Goal: Task Accomplishment & Management: Manage account settings

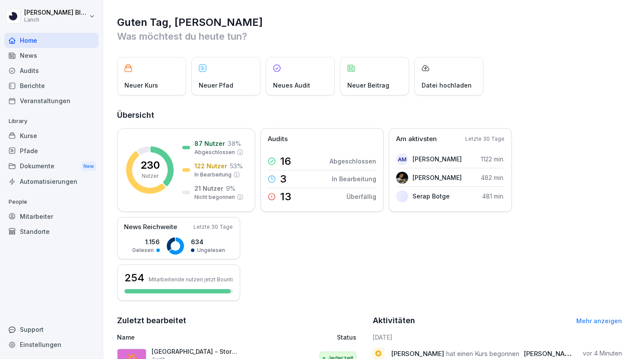
click at [35, 58] on div "News" at bounding box center [51, 55] width 94 height 15
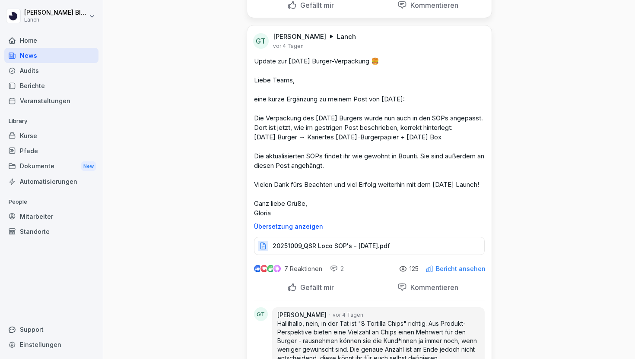
scroll to position [484, 0]
click at [45, 70] on div "Audits" at bounding box center [51, 70] width 94 height 15
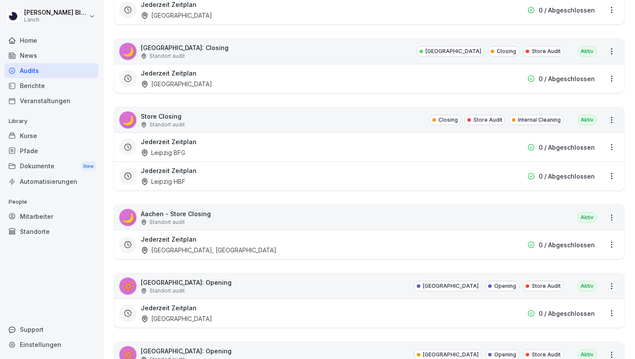
scroll to position [2224, 0]
click at [417, 120] on div "🌙 Store Closing Standort audit Closing Store Audit Internal Cleaning Aktiv" at bounding box center [369, 119] width 510 height 25
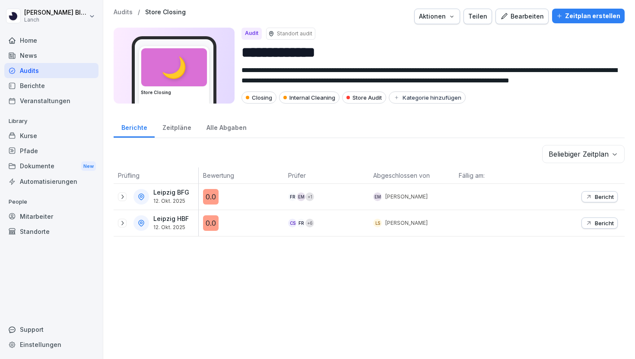
click at [125, 13] on p "Audits" at bounding box center [123, 12] width 19 height 7
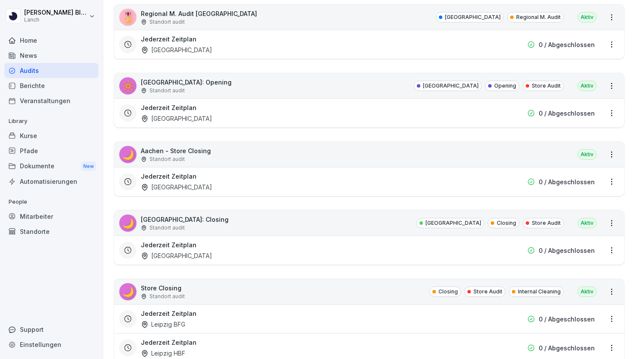
scroll to position [2059, 0]
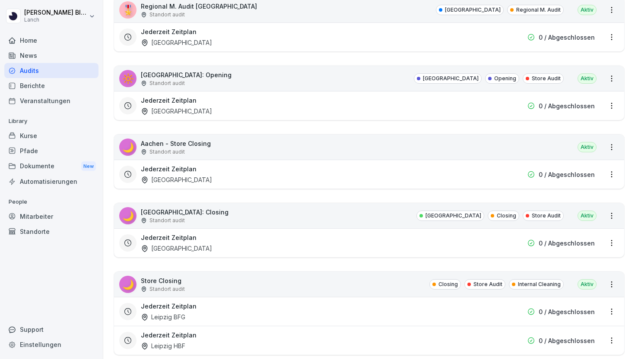
click at [361, 168] on div "Jederzeit Zeitplan Aachen" at bounding box center [314, 174] width 346 height 20
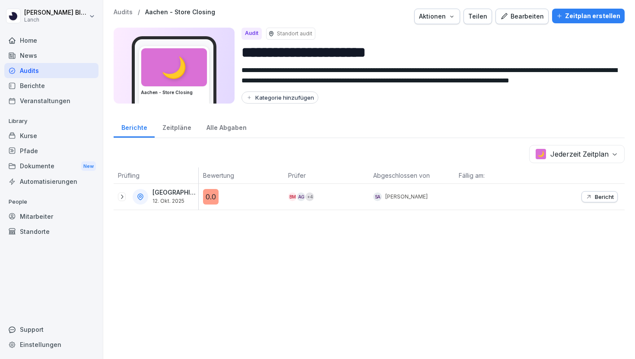
click at [213, 193] on div "0.0" at bounding box center [211, 197] width 16 height 16
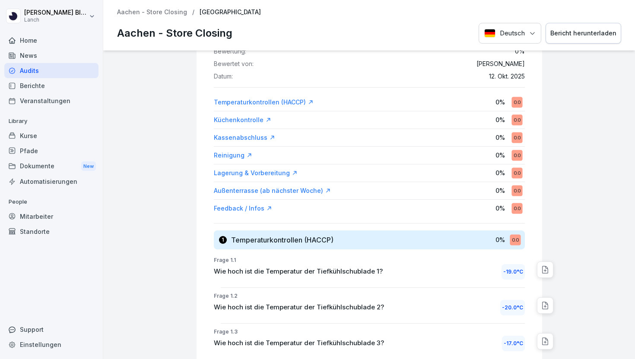
scroll to position [72, 0]
click at [515, 99] on div "0.0" at bounding box center [516, 102] width 11 height 11
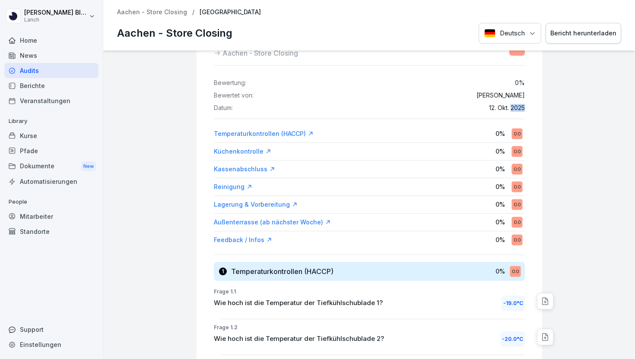
scroll to position [0, 0]
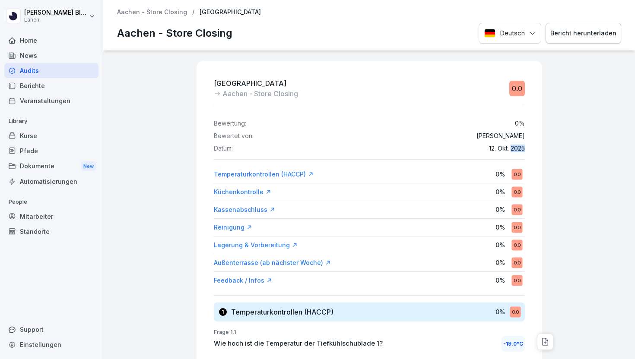
click at [516, 90] on div "0.0" at bounding box center [517, 89] width 16 height 16
click at [516, 176] on div "0.0" at bounding box center [516, 174] width 11 height 11
click at [37, 69] on div "Audits" at bounding box center [51, 70] width 94 height 15
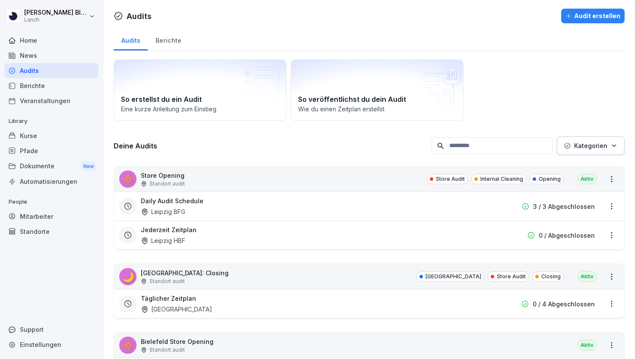
click at [217, 205] on div "Daily Audit Schedule [GEOGRAPHIC_DATA] BFG" at bounding box center [314, 206] width 346 height 20
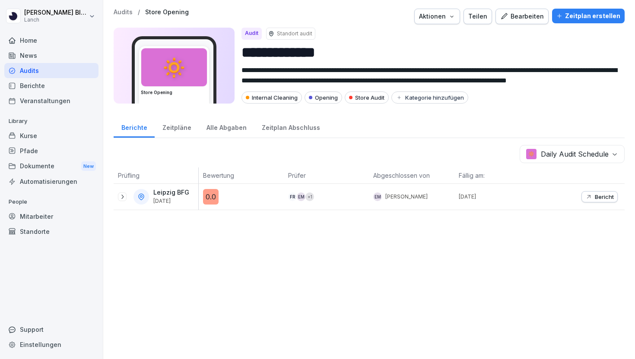
click at [208, 198] on div "0.0" at bounding box center [211, 197] width 16 height 16
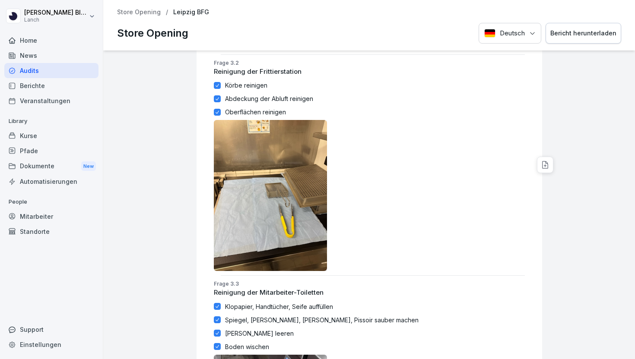
scroll to position [1243, 0]
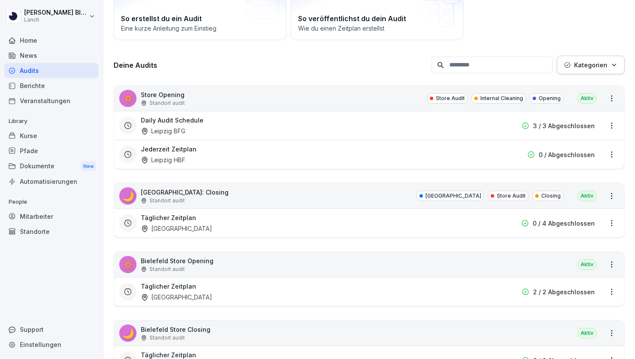
scroll to position [84, 0]
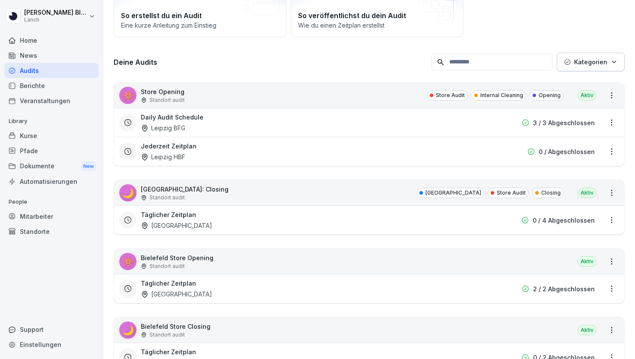
click at [315, 133] on div "Daily Audit Schedule Leipzig BFG 3 / 3 Abgeschlossen" at bounding box center [369, 122] width 510 height 29
click at [295, 123] on div "Daily Audit Schedule [GEOGRAPHIC_DATA] BFG" at bounding box center [314, 123] width 346 height 20
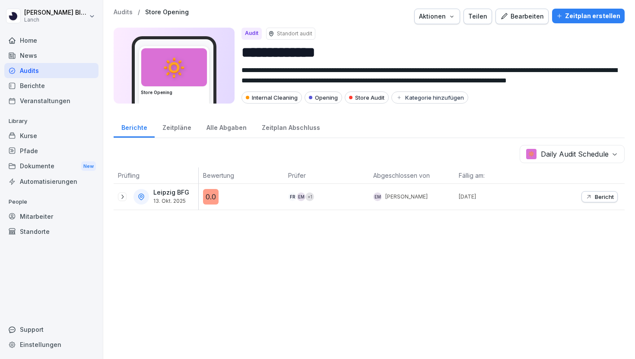
click at [600, 198] on p "Bericht" at bounding box center [604, 196] width 19 height 7
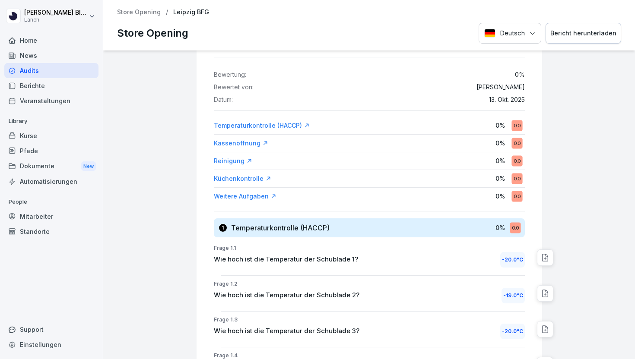
scroll to position [48, 0]
click at [287, 130] on div "Temperaturkontrolle (HACCP)" at bounding box center [262, 126] width 96 height 9
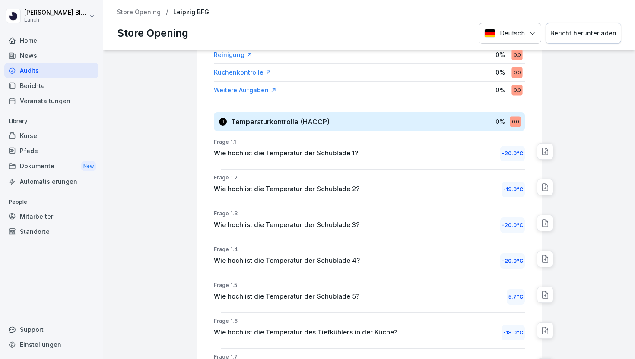
scroll to position [151, 0]
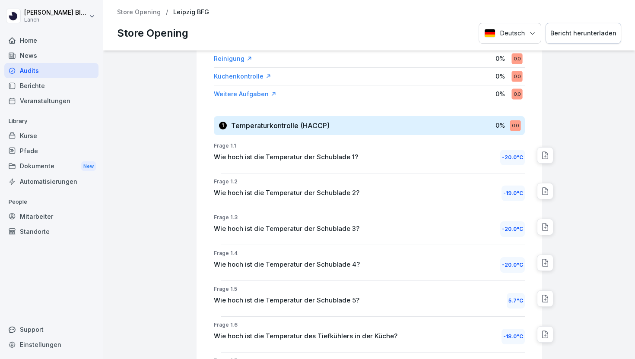
click at [546, 155] on icon at bounding box center [545, 155] width 9 height 9
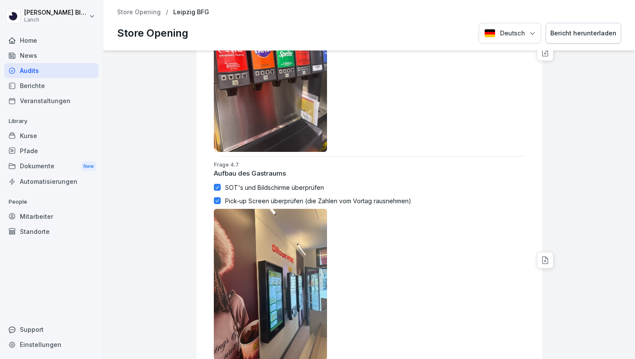
scroll to position [3694, 0]
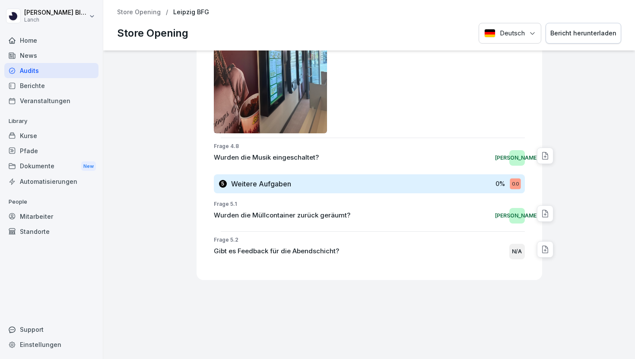
click at [509, 185] on div "0 % 0.0" at bounding box center [509, 184] width 28 height 16
click at [513, 182] on div "0.0" at bounding box center [514, 183] width 11 height 11
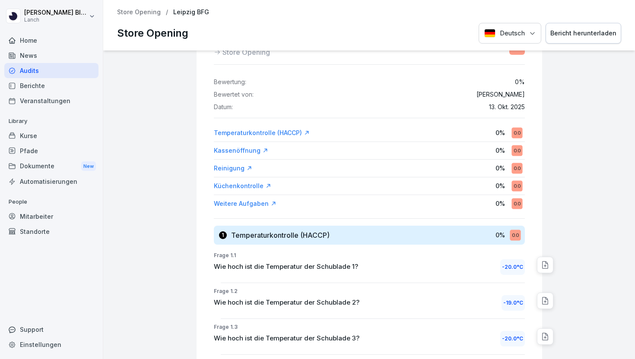
scroll to position [0, 0]
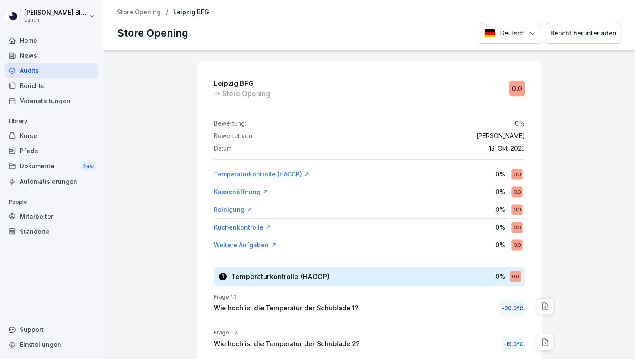
click at [139, 19] on div "Store Opening / [GEOGRAPHIC_DATA] BFG Store Opening Deutsch Bericht herunterlad…" at bounding box center [368, 25] width 531 height 51
click at [139, 12] on p "Store Opening" at bounding box center [139, 12] width 44 height 7
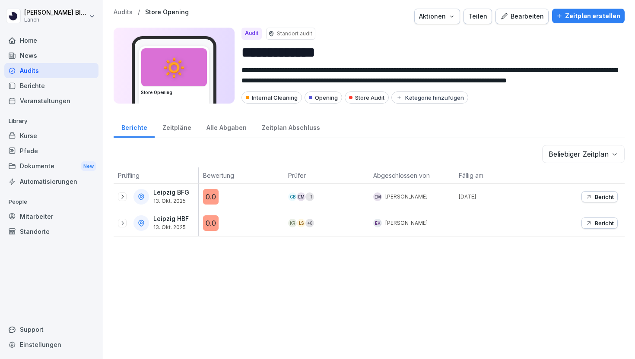
click at [536, 19] on div "Bearbeiten" at bounding box center [522, 16] width 44 height 9
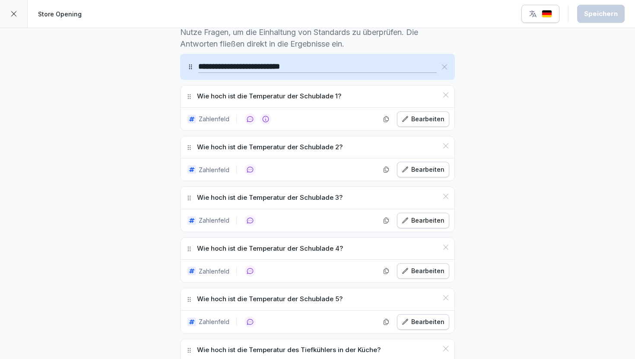
scroll to position [270, 0]
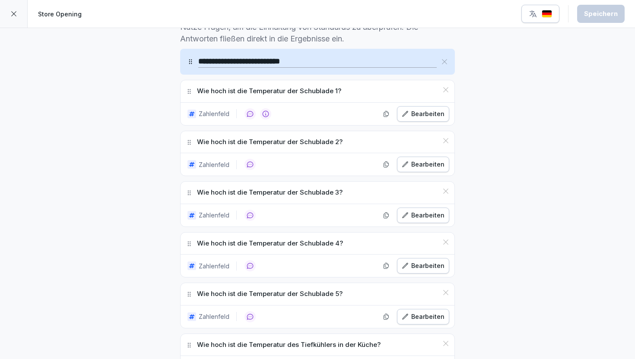
click at [262, 115] on icon at bounding box center [265, 114] width 6 height 6
click at [269, 113] on div at bounding box center [265, 113] width 11 height 11
click at [298, 89] on p "Wie hoch ist die Temperatur der Schublade 1?" at bounding box center [269, 91] width 144 height 10
click at [417, 114] on div "Bearbeiten" at bounding box center [423, 113] width 43 height 9
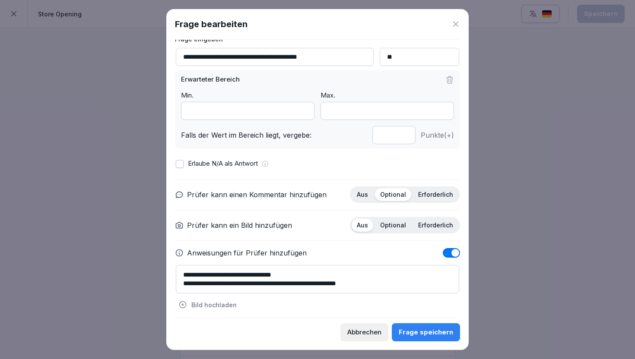
scroll to position [63, 0]
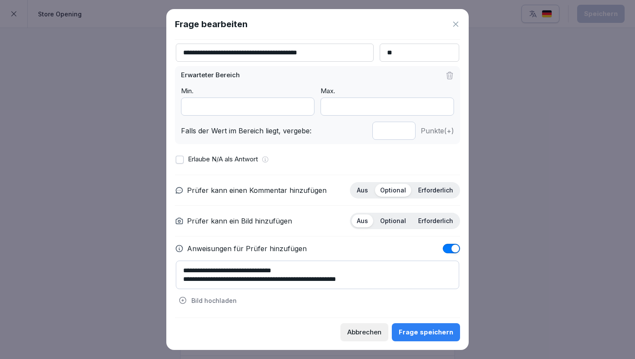
click at [459, 30] on div "Frage bearbeiten" at bounding box center [317, 24] width 285 height 13
click at [457, 26] on icon at bounding box center [455, 24] width 9 height 9
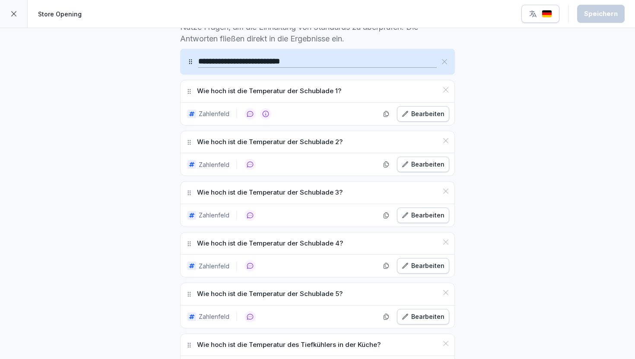
click at [13, 13] on icon at bounding box center [13, 13] width 5 height 5
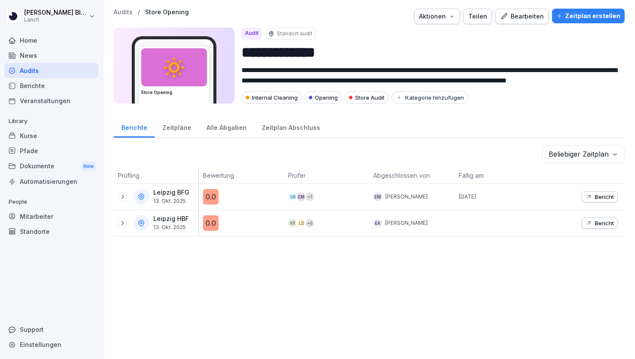
click at [118, 14] on p "Audits" at bounding box center [123, 12] width 19 height 7
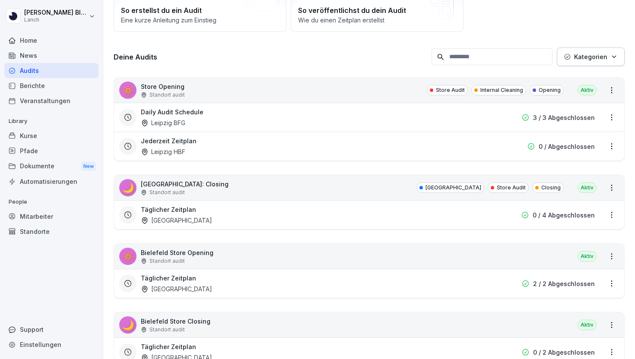
scroll to position [89, 0]
click at [269, 259] on div "🔅 [GEOGRAPHIC_DATA] Opening Standort audit [GEOGRAPHIC_DATA]" at bounding box center [369, 256] width 510 height 25
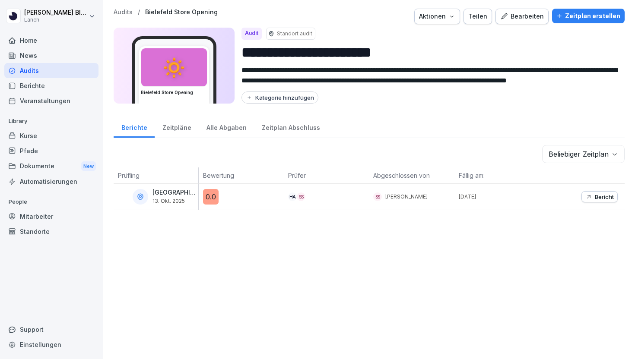
click at [119, 12] on p "Audits" at bounding box center [123, 12] width 19 height 7
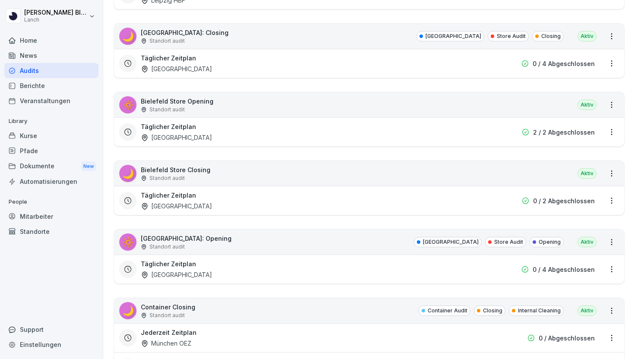
scroll to position [244, 0]
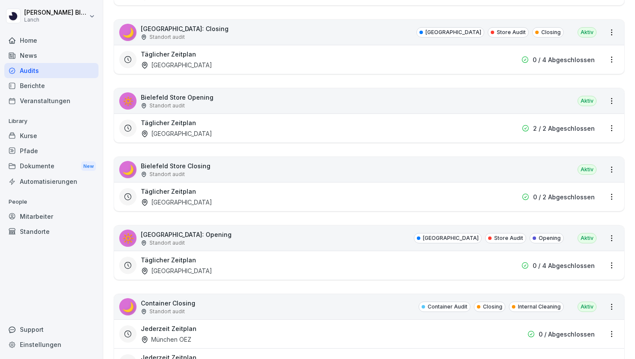
click at [260, 98] on div "🔅 [GEOGRAPHIC_DATA] Opening Standort audit [GEOGRAPHIC_DATA]" at bounding box center [369, 101] width 510 height 25
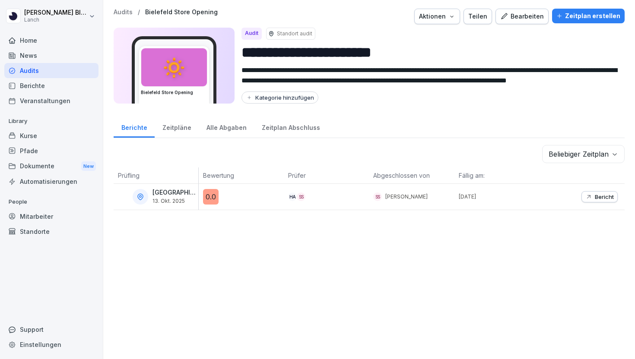
click at [118, 10] on p "Audits" at bounding box center [123, 12] width 19 height 7
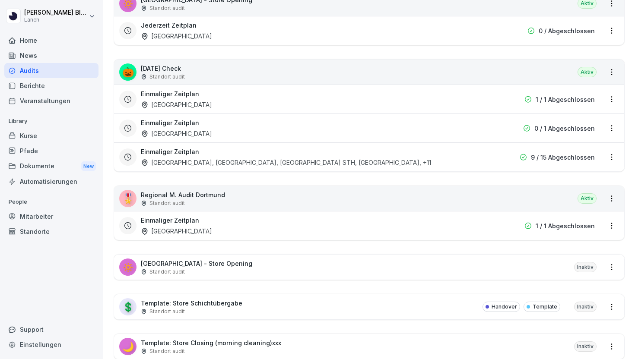
scroll to position [2643, 0]
click at [246, 156] on div "Einmaliger Zeitplan [GEOGRAPHIC_DATA], [GEOGRAPHIC_DATA], [GEOGRAPHIC_DATA], [G…" at bounding box center [314, 158] width 346 height 20
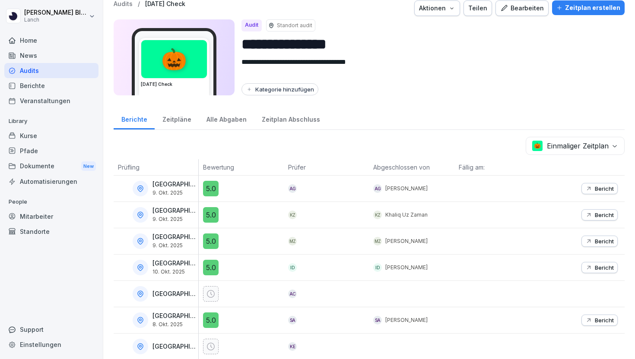
scroll to position [3, 0]
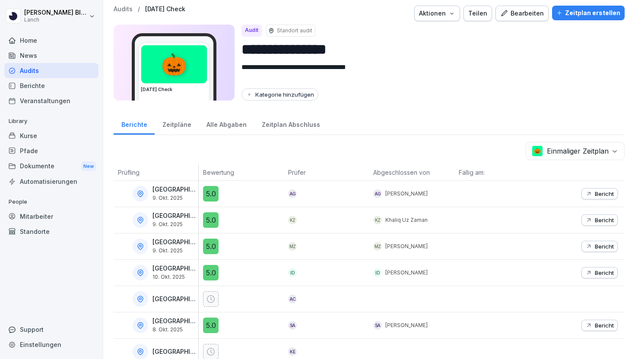
click at [535, 13] on div "Bearbeiten" at bounding box center [522, 13] width 44 height 9
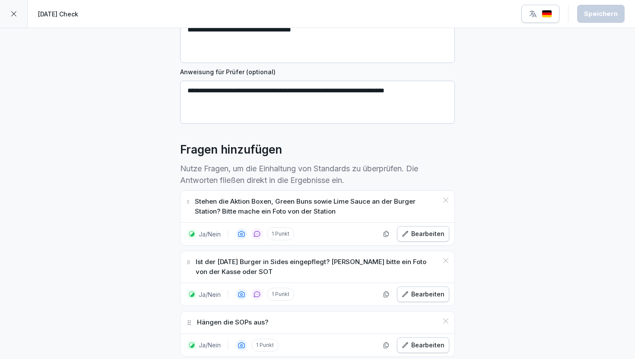
scroll to position [110, 0]
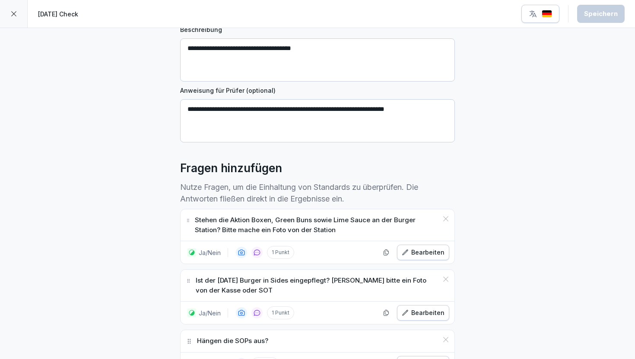
click at [486, 141] on div "**********" at bounding box center [317, 289] width 635 height 743
click at [30, 22] on div "[DATE] Check Speichern" at bounding box center [317, 14] width 635 height 28
click at [12, 15] on icon at bounding box center [13, 13] width 7 height 7
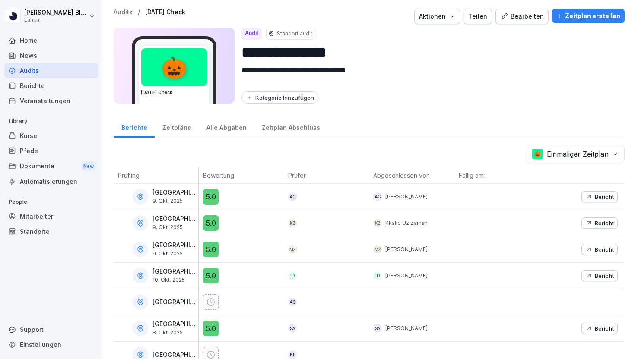
click at [126, 7] on div "**********" at bounding box center [368, 179] width 531 height 359
click at [124, 14] on p "Audits" at bounding box center [123, 12] width 19 height 7
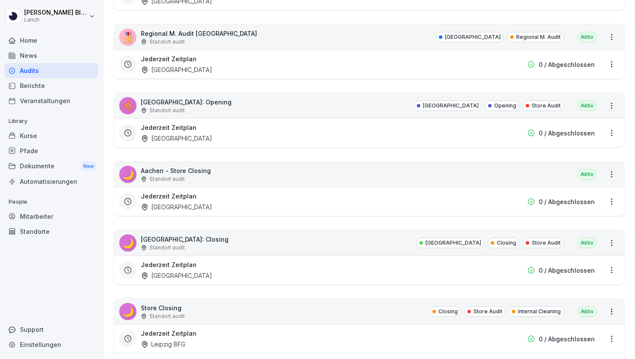
scroll to position [2051, 0]
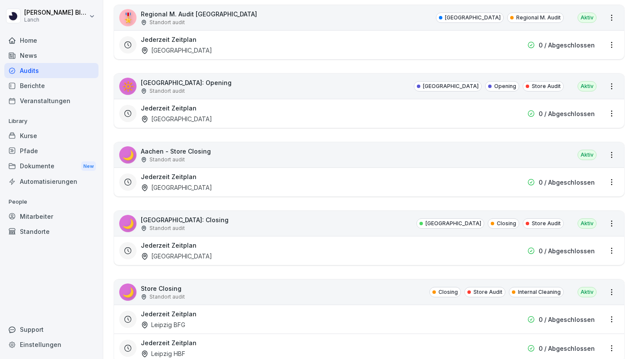
click at [204, 152] on p "Aachen - Store Closing" at bounding box center [176, 151] width 70 height 9
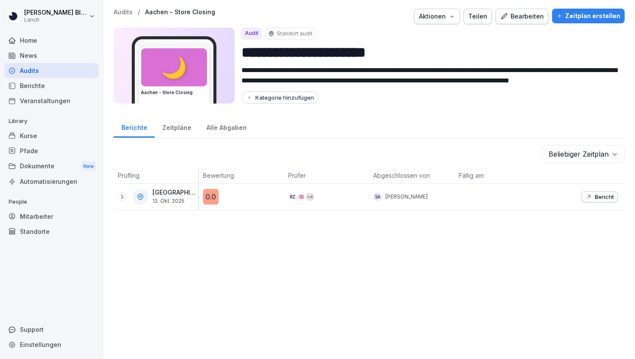
click at [528, 21] on div "Bearbeiten" at bounding box center [522, 16] width 44 height 9
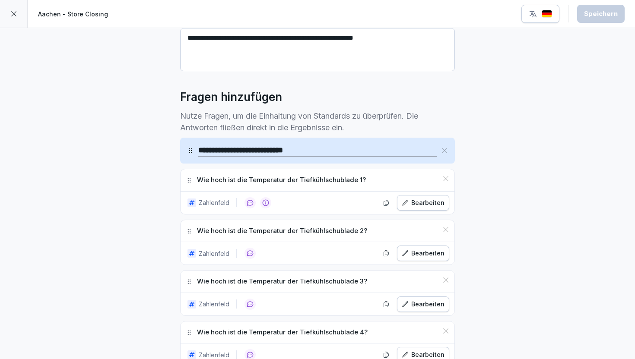
scroll to position [184, 0]
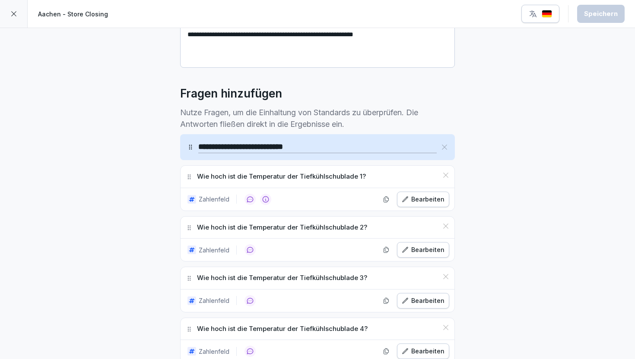
click at [425, 201] on div "Bearbeiten" at bounding box center [423, 199] width 43 height 9
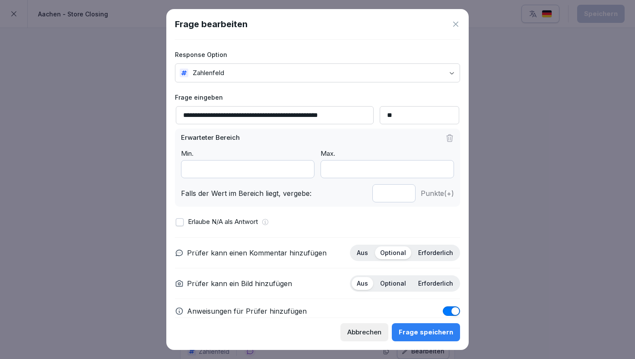
click at [389, 202] on input "*" at bounding box center [393, 193] width 43 height 18
type input "*"
click at [403, 192] on input "*" at bounding box center [393, 193] width 43 height 18
click at [417, 330] on div "Frage speichern" at bounding box center [425, 332] width 54 height 9
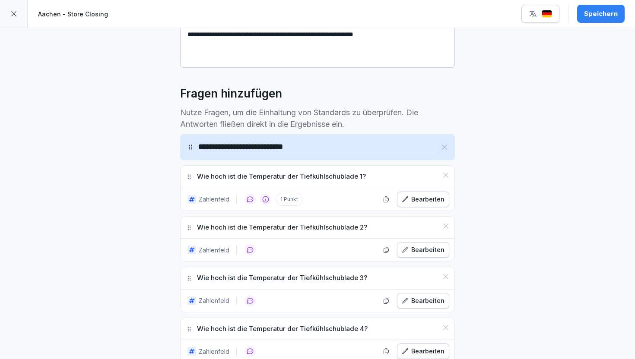
click at [411, 252] on div "Bearbeiten" at bounding box center [423, 249] width 43 height 9
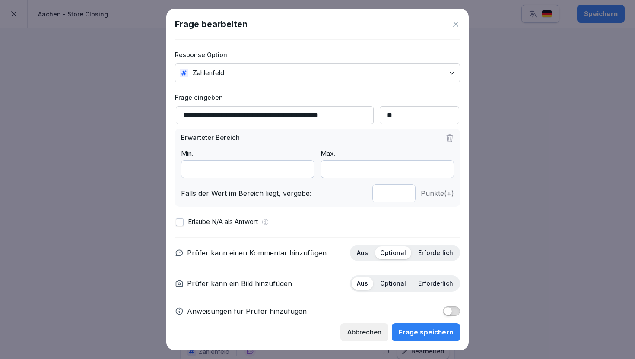
type input "*"
click at [404, 190] on input "*" at bounding box center [393, 193] width 43 height 18
click at [421, 333] on div "Frage speichern" at bounding box center [425, 332] width 54 height 9
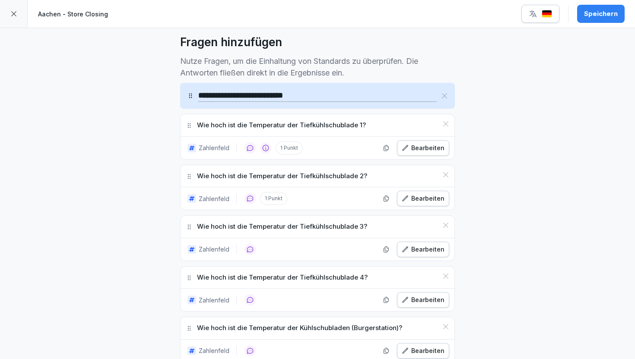
scroll to position [237, 0]
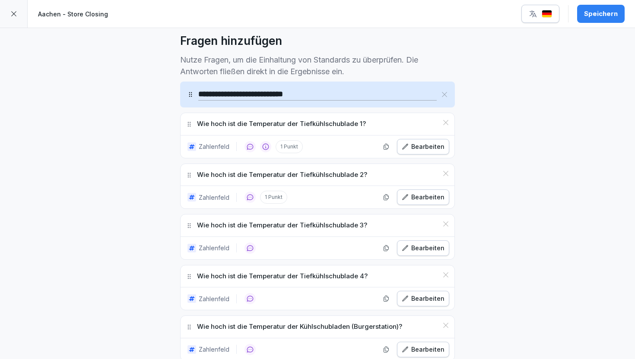
click at [423, 248] on div "Bearbeiten" at bounding box center [423, 248] width 43 height 9
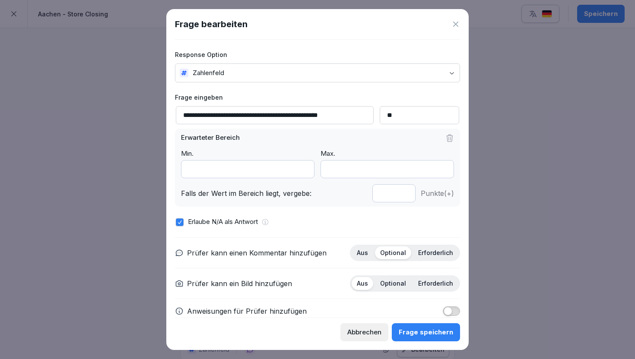
type input "*"
click at [405, 193] on input "*" at bounding box center [393, 193] width 43 height 18
click at [421, 333] on div "Frage speichern" at bounding box center [425, 332] width 54 height 9
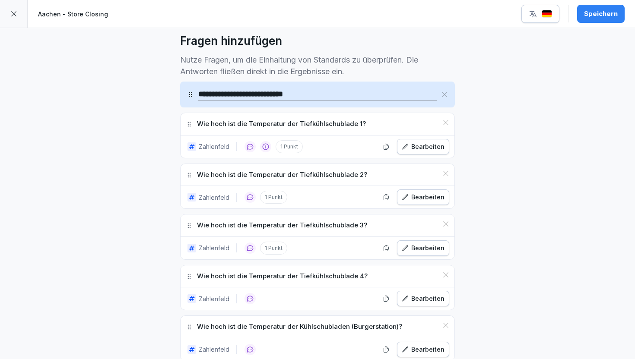
click at [420, 300] on div "Bearbeiten" at bounding box center [423, 298] width 43 height 9
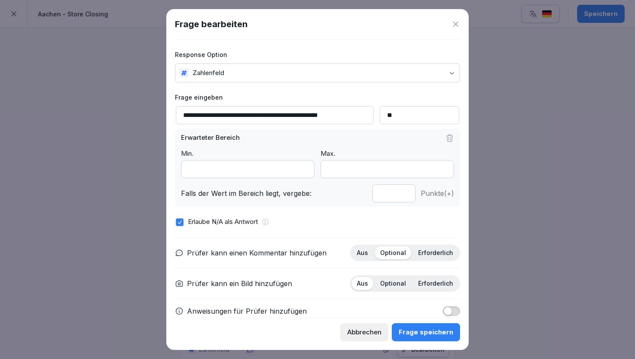
type input "*"
click at [404, 192] on input "*" at bounding box center [393, 193] width 43 height 18
click at [425, 332] on div "Frage speichern" at bounding box center [425, 332] width 54 height 9
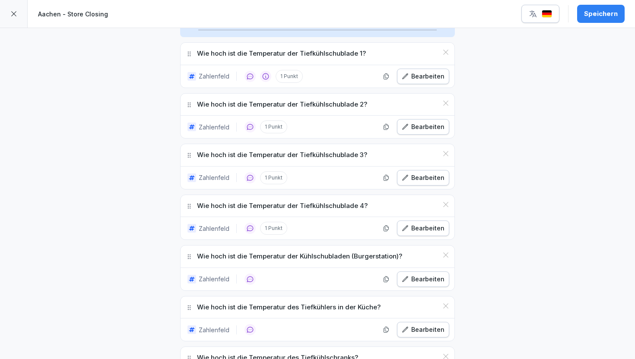
scroll to position [309, 0]
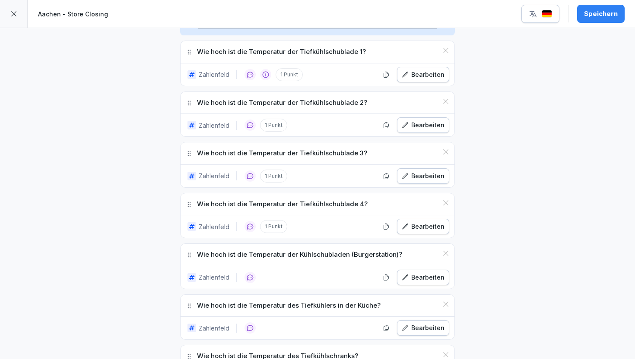
click at [423, 278] on div "Bearbeiten" at bounding box center [423, 277] width 43 height 9
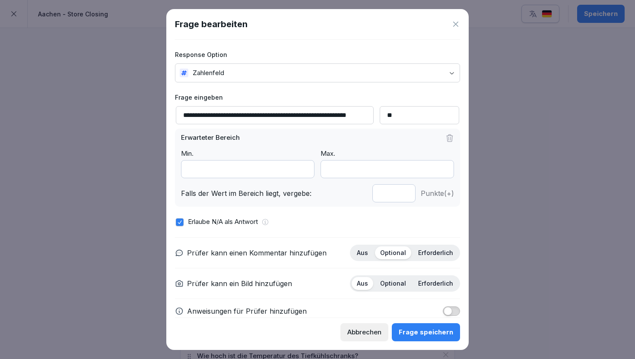
click at [399, 191] on input "*" at bounding box center [393, 193] width 43 height 18
type input "*"
click at [404, 191] on input "*" at bounding box center [393, 193] width 43 height 18
click at [425, 332] on div "Frage speichern" at bounding box center [425, 332] width 54 height 9
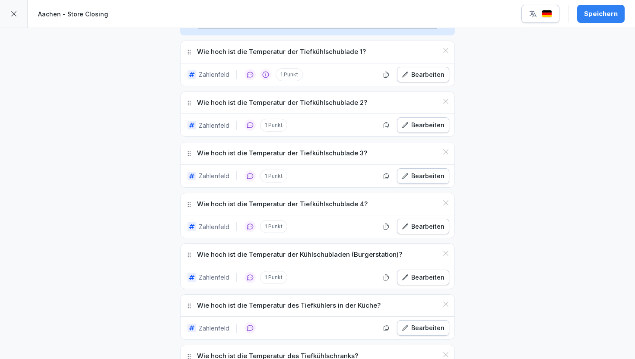
click at [425, 277] on div "Bearbeiten" at bounding box center [423, 277] width 43 height 9
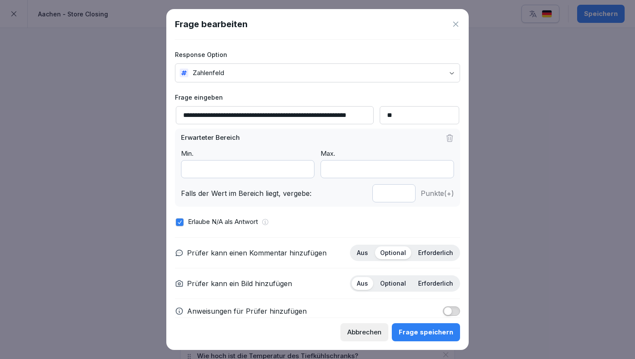
click at [417, 334] on div "Frage speichern" at bounding box center [425, 332] width 54 height 9
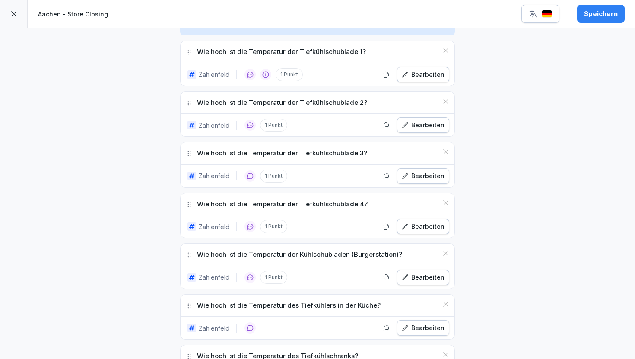
click at [422, 275] on div "Bearbeiten" at bounding box center [423, 277] width 43 height 9
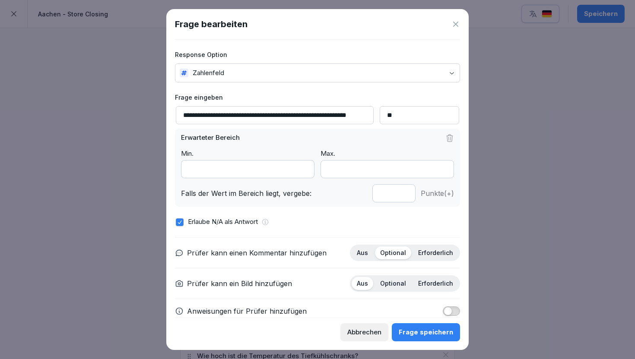
click at [425, 333] on div "Frage speichern" at bounding box center [425, 332] width 54 height 9
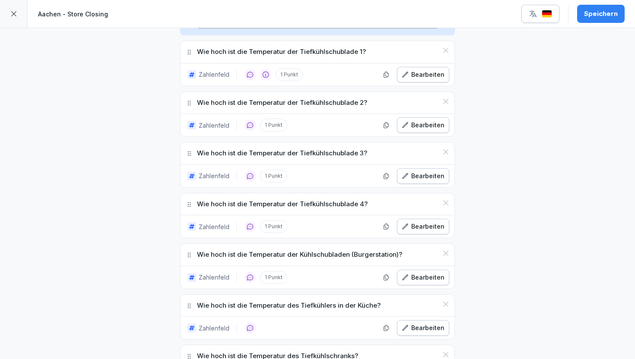
click at [424, 329] on div "Bearbeiten" at bounding box center [423, 327] width 43 height 9
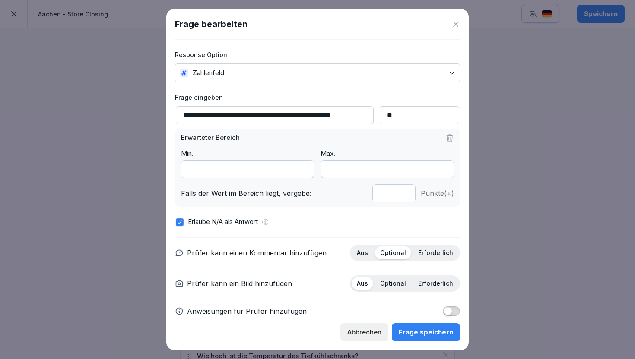
type input "*"
click at [405, 192] on input "*" at bounding box center [393, 193] width 43 height 18
click at [427, 329] on div "Frage speichern" at bounding box center [425, 332] width 54 height 9
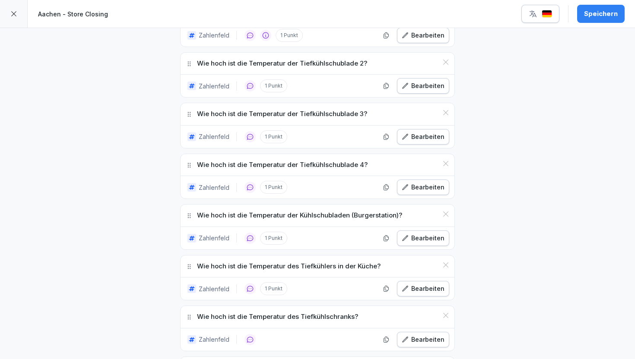
scroll to position [350, 0]
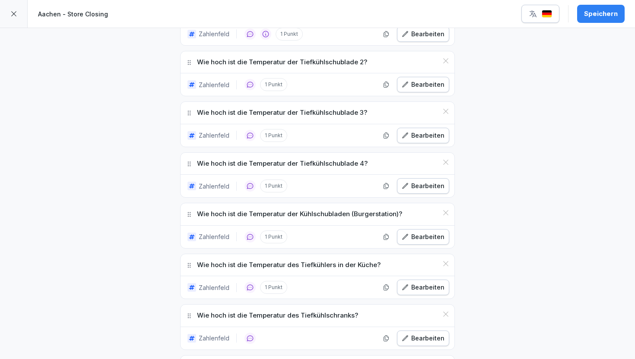
click at [417, 334] on div "Bearbeiten" at bounding box center [423, 338] width 43 height 9
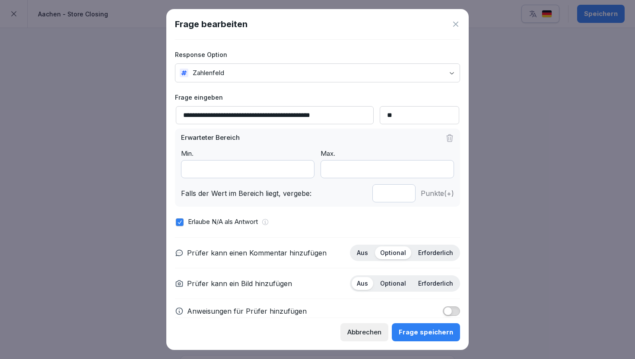
type input "*"
click at [405, 191] on input "*" at bounding box center [393, 193] width 43 height 18
click at [429, 332] on div "Frage speichern" at bounding box center [425, 332] width 54 height 9
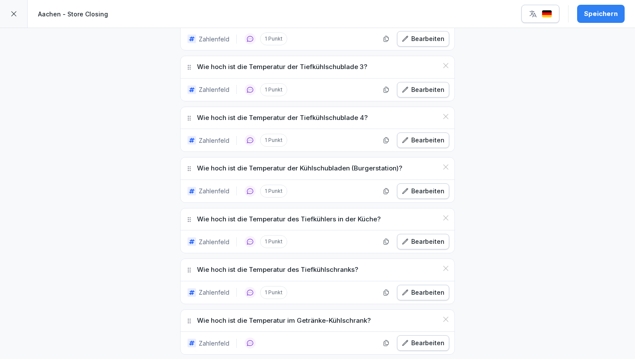
scroll to position [396, 0]
click at [425, 341] on div "Bearbeiten" at bounding box center [423, 342] width 43 height 9
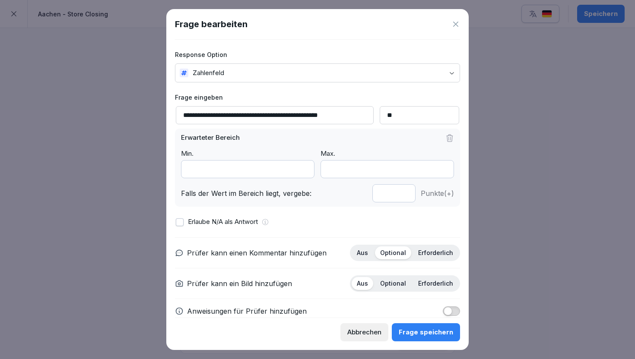
type input "*"
click at [403, 192] on input "*" at bounding box center [393, 193] width 43 height 18
click at [426, 327] on button "Frage speichern" at bounding box center [426, 332] width 68 height 18
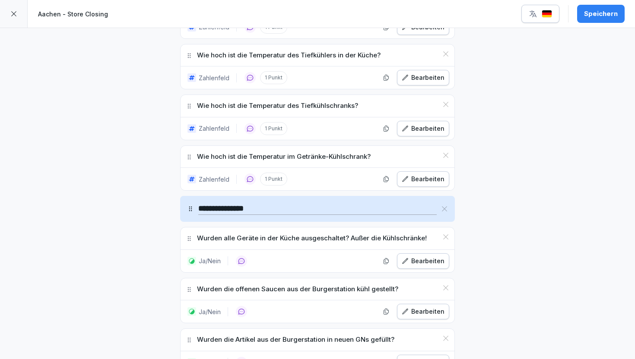
scroll to position [561, 0]
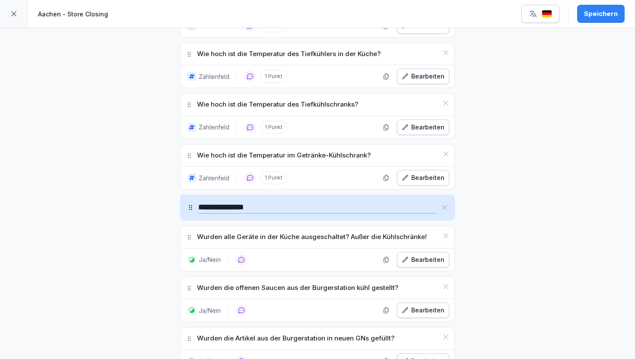
click at [420, 263] on div "Bearbeiten" at bounding box center [423, 259] width 43 height 9
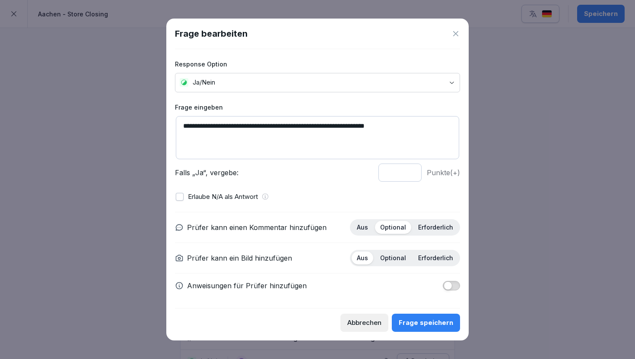
type input "*"
click at [408, 169] on input "*" at bounding box center [399, 173] width 43 height 18
click at [415, 317] on button "Frage speichern" at bounding box center [426, 323] width 68 height 18
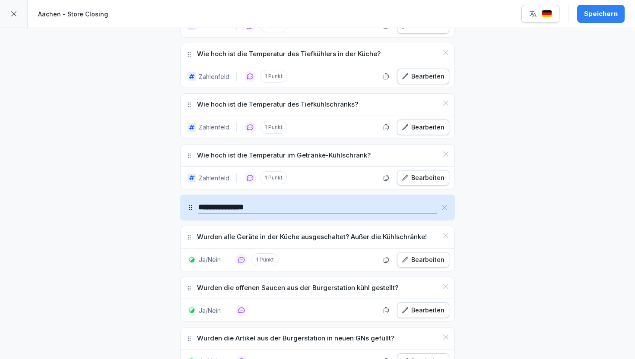
click at [420, 313] on div "Bearbeiten" at bounding box center [423, 310] width 43 height 9
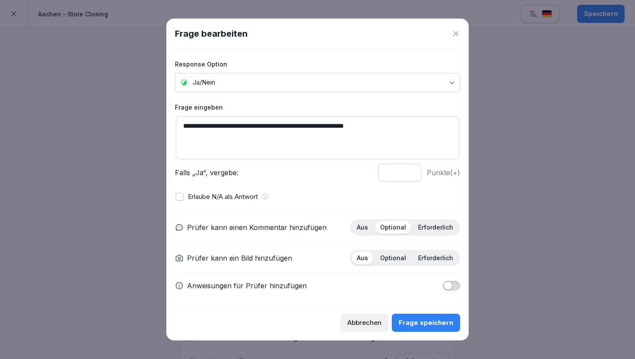
type input "*"
click at [410, 171] on input "*" at bounding box center [399, 173] width 43 height 18
click at [429, 323] on div "Frage speichern" at bounding box center [425, 322] width 54 height 9
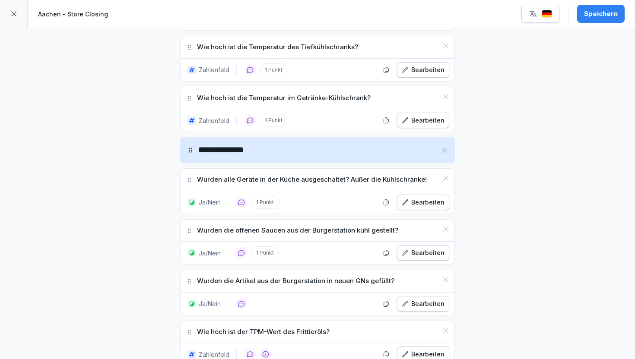
scroll to position [624, 0]
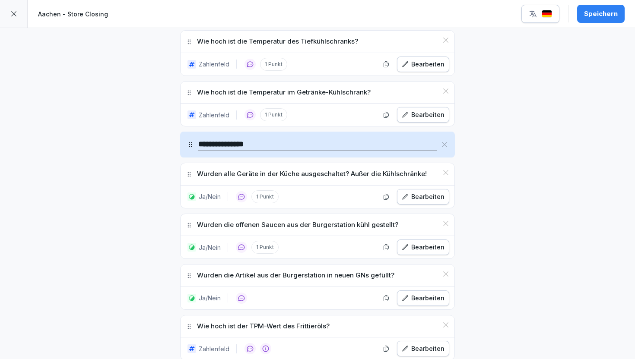
click at [421, 296] on div "Bearbeiten" at bounding box center [423, 298] width 43 height 9
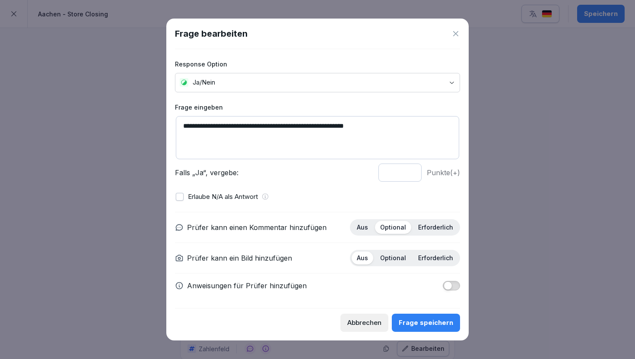
type input "*"
click at [412, 170] on input "*" at bounding box center [399, 173] width 43 height 18
click at [427, 317] on button "Frage speichern" at bounding box center [426, 323] width 68 height 18
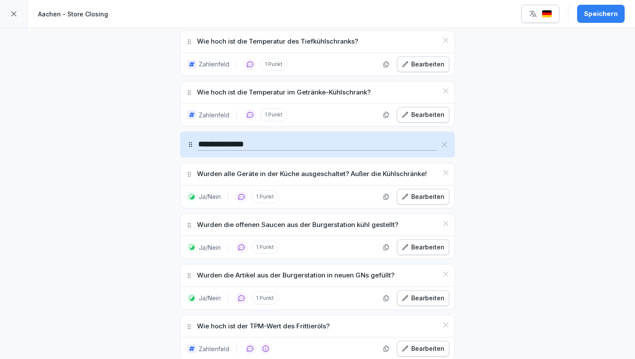
click at [423, 347] on div "Bearbeiten" at bounding box center [423, 348] width 43 height 9
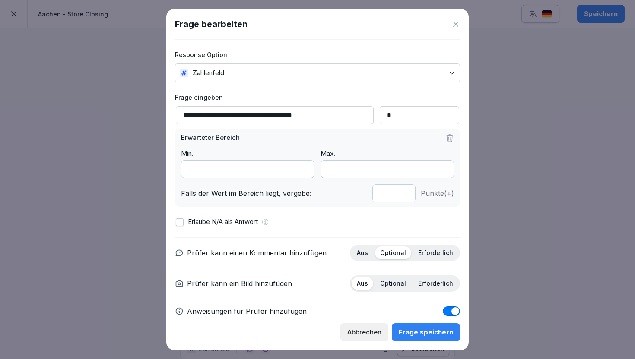
type input "*"
click at [405, 190] on input "*" at bounding box center [393, 193] width 43 height 18
click at [423, 329] on div "Frage speichern" at bounding box center [425, 332] width 54 height 9
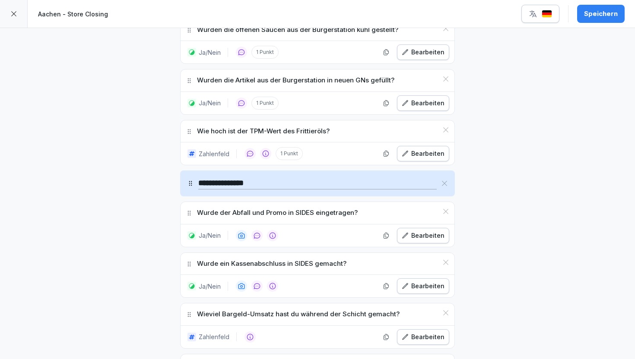
scroll to position [821, 0]
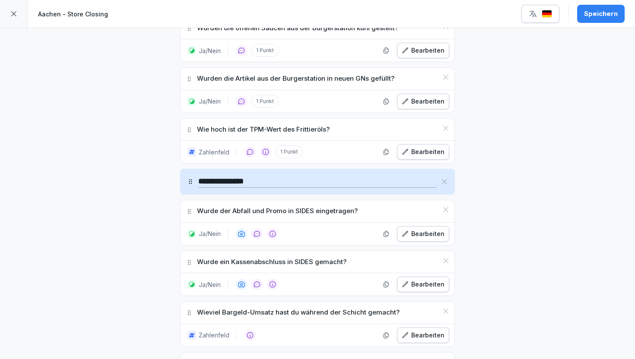
click at [422, 234] on div "Bearbeiten" at bounding box center [423, 233] width 43 height 9
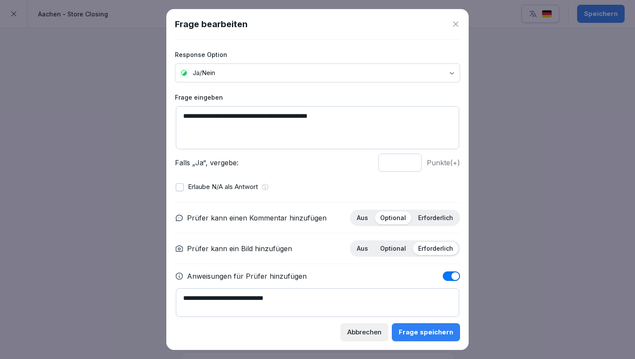
type input "*"
click at [411, 160] on input "*" at bounding box center [399, 163] width 43 height 18
click at [424, 329] on div "Frage speichern" at bounding box center [425, 332] width 54 height 9
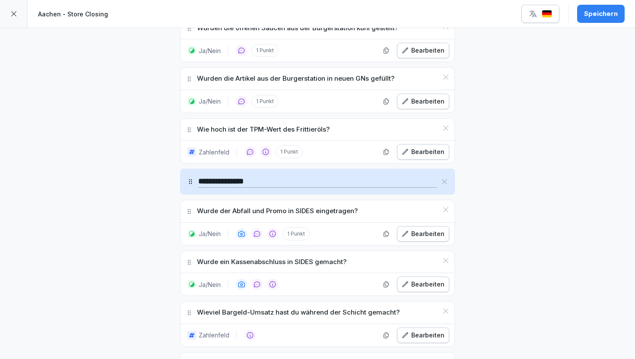
click at [417, 287] on div "Bearbeiten" at bounding box center [423, 284] width 43 height 9
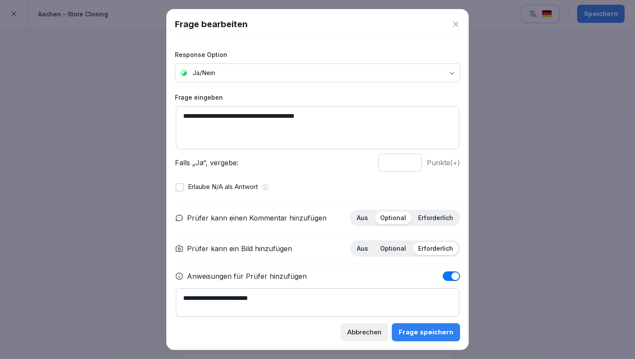
type input "*"
click at [410, 160] on input "*" at bounding box center [399, 163] width 43 height 18
click at [417, 329] on div "Frage speichern" at bounding box center [425, 332] width 54 height 9
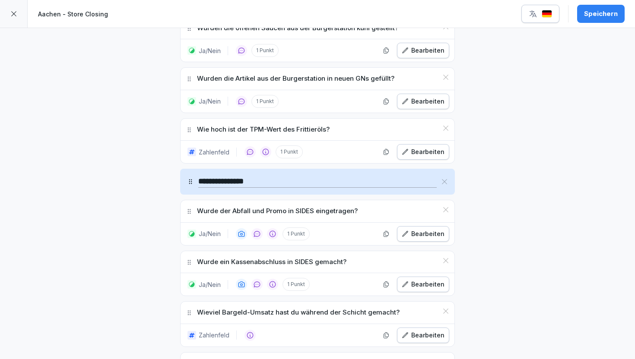
click at [423, 331] on div "Bearbeiten" at bounding box center [423, 335] width 43 height 9
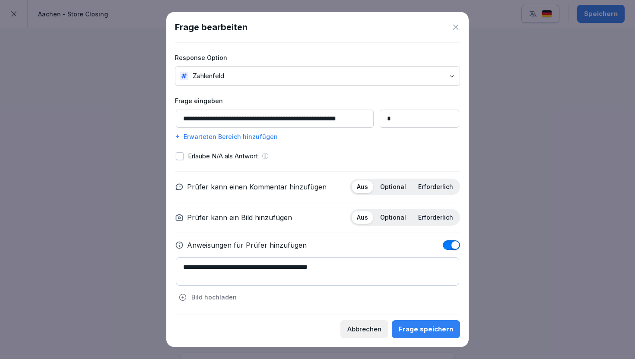
click at [452, 34] on div "**********" at bounding box center [317, 179] width 302 height 335
click at [454, 23] on icon at bounding box center [455, 27] width 9 height 9
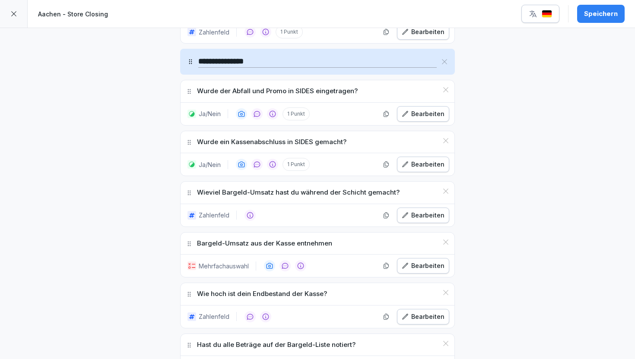
scroll to position [959, 0]
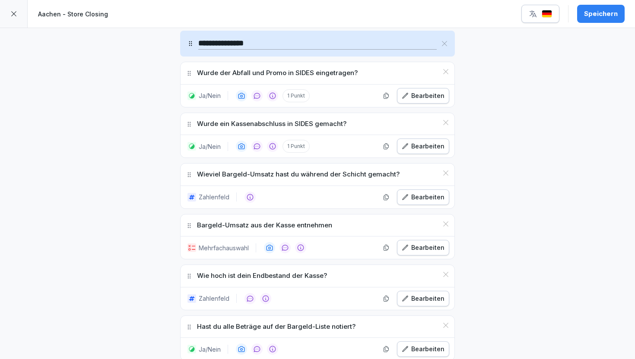
click at [426, 250] on div "Bearbeiten" at bounding box center [423, 247] width 43 height 9
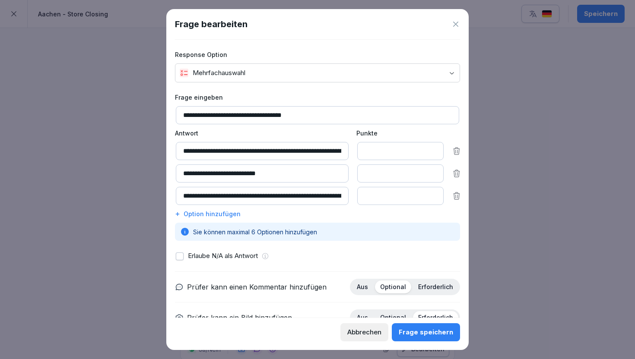
click at [400, 159] on input "*" at bounding box center [400, 151] width 86 height 18
type input "*"
click at [434, 150] on input "*" at bounding box center [400, 151] width 86 height 18
click at [417, 171] on input "*" at bounding box center [400, 173] width 86 height 18
type input "*"
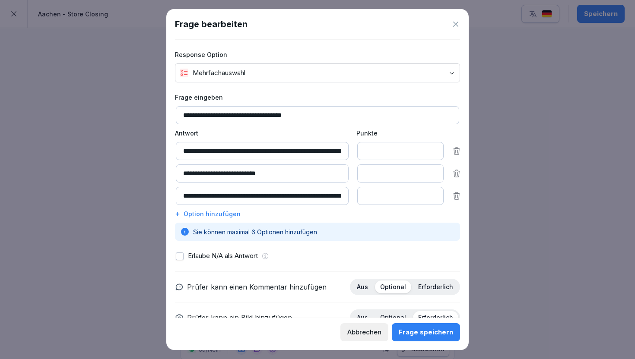
click at [432, 171] on input "*" at bounding box center [400, 173] width 86 height 18
click at [422, 199] on input "*" at bounding box center [400, 196] width 86 height 18
type input "*"
click at [432, 195] on input "*" at bounding box center [400, 196] width 86 height 18
click at [421, 330] on div "Frage speichern" at bounding box center [425, 332] width 54 height 9
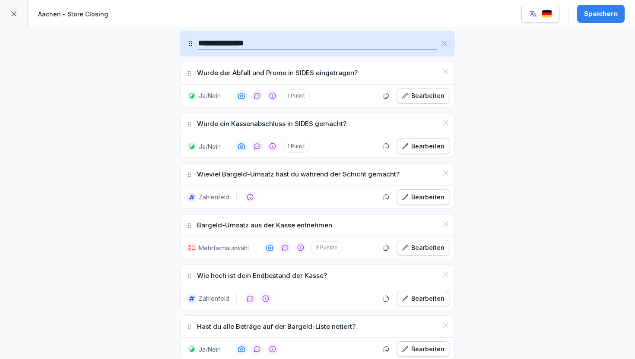
click at [422, 294] on div "Bearbeiten" at bounding box center [423, 298] width 43 height 9
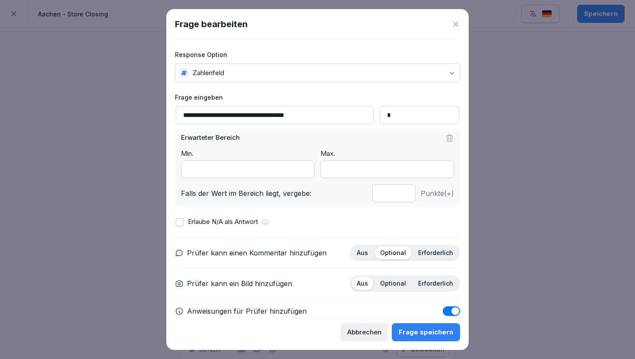
click at [405, 193] on input "*" at bounding box center [393, 193] width 43 height 18
type input "*"
click at [404, 191] on input "*" at bounding box center [393, 193] width 43 height 18
click at [411, 332] on div "Frage speichern" at bounding box center [425, 332] width 54 height 9
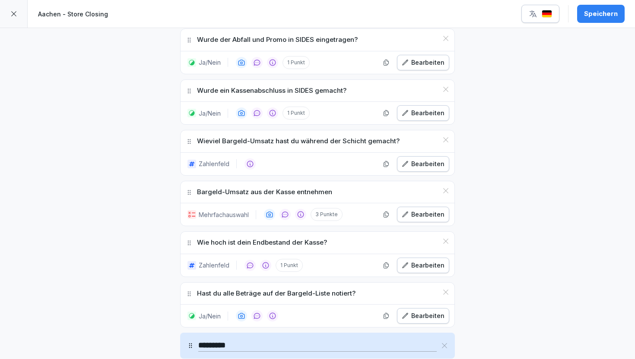
scroll to position [994, 0]
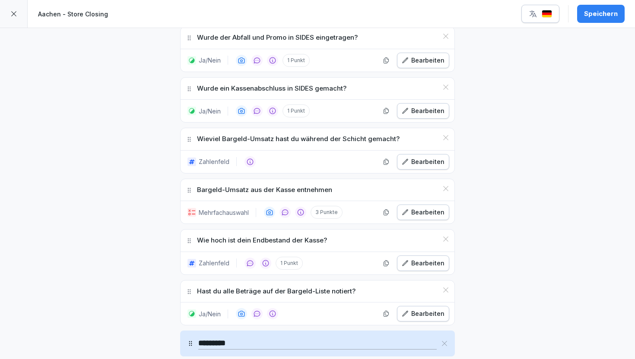
click at [418, 311] on div "Bearbeiten" at bounding box center [423, 313] width 43 height 9
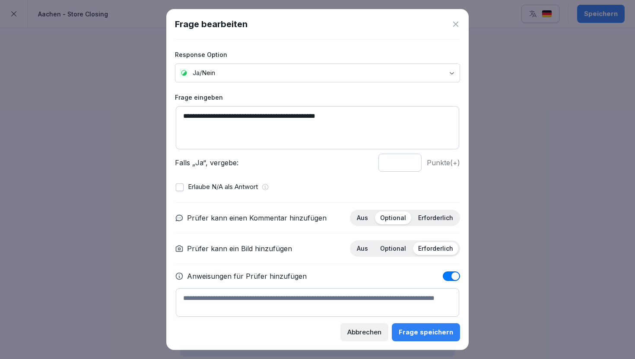
type input "*"
click at [411, 161] on input "*" at bounding box center [399, 163] width 43 height 18
click at [418, 328] on div "Frage speichern" at bounding box center [425, 332] width 54 height 9
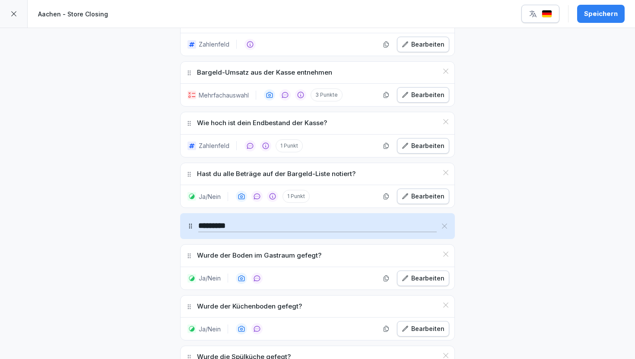
scroll to position [1114, 0]
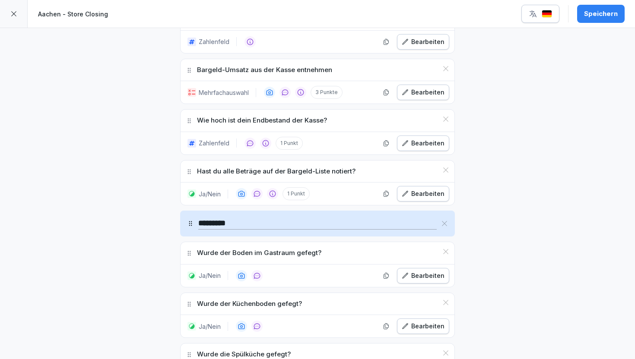
click at [422, 273] on div "Bearbeiten" at bounding box center [423, 275] width 43 height 9
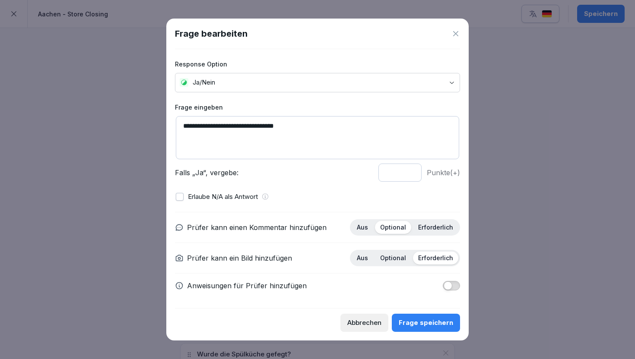
type input "*"
click at [411, 169] on input "*" at bounding box center [399, 173] width 43 height 18
click at [412, 316] on button "Frage speichern" at bounding box center [426, 323] width 68 height 18
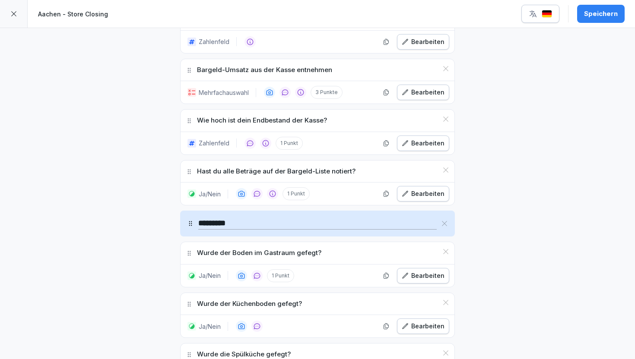
click at [416, 326] on div "Bearbeiten" at bounding box center [423, 326] width 43 height 9
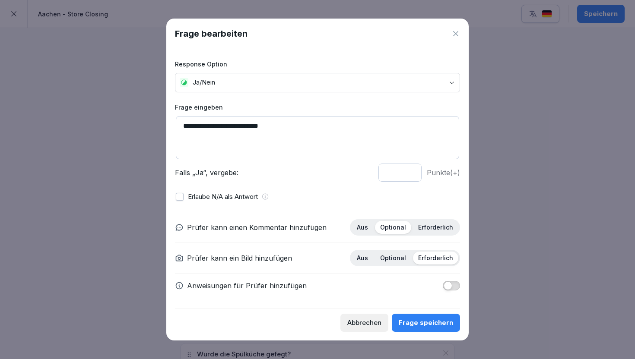
type input "*"
click at [409, 171] on input "*" at bounding box center [399, 173] width 43 height 18
click at [410, 321] on div "Frage speichern" at bounding box center [425, 322] width 54 height 9
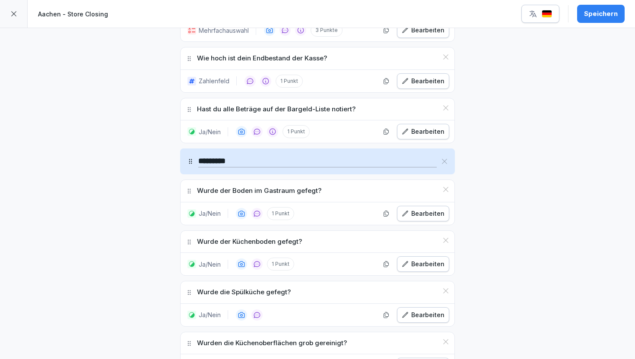
scroll to position [1177, 0]
click at [413, 311] on div "Bearbeiten" at bounding box center [423, 314] width 43 height 9
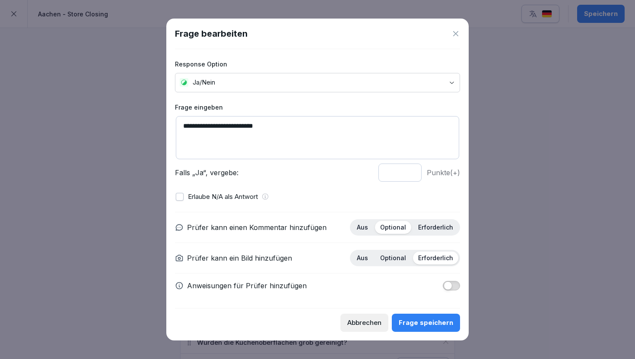
type input "*"
click at [411, 171] on input "*" at bounding box center [399, 173] width 43 height 18
click at [416, 323] on div "Frage speichern" at bounding box center [425, 322] width 54 height 9
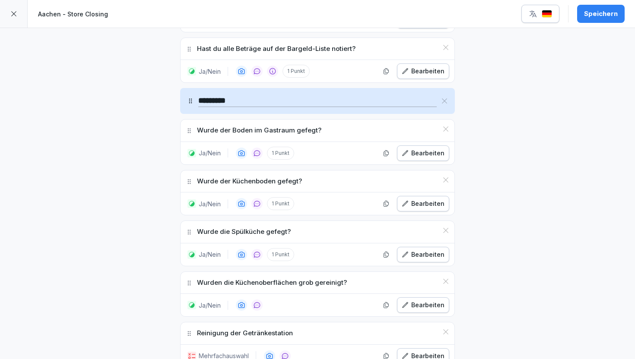
scroll to position [1240, 0]
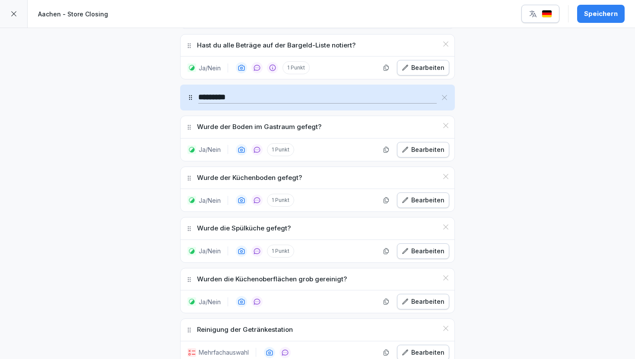
click at [415, 300] on div "Bearbeiten" at bounding box center [423, 301] width 43 height 9
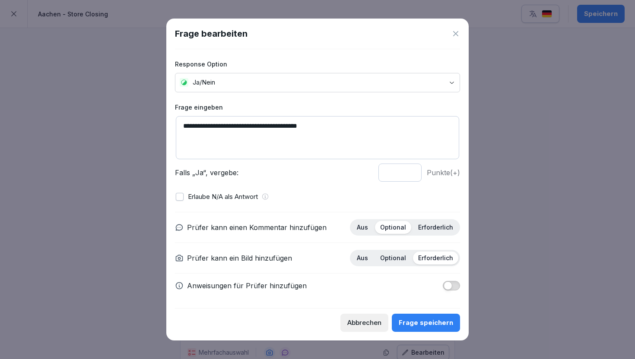
type input "*"
click at [410, 170] on input "*" at bounding box center [399, 173] width 43 height 18
click at [429, 326] on div "Frage speichern" at bounding box center [425, 322] width 54 height 9
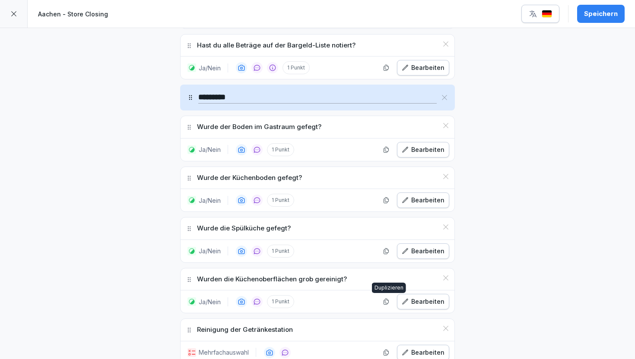
click at [416, 297] on div "Bearbeiten" at bounding box center [423, 301] width 43 height 9
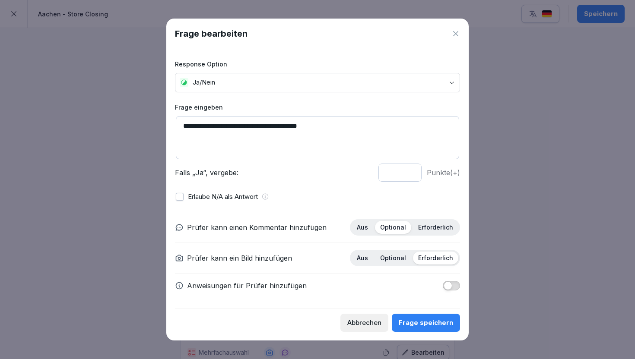
click at [450, 37] on div "Frage bearbeiten" at bounding box center [317, 33] width 285 height 13
click at [456, 34] on icon at bounding box center [455, 33] width 9 height 9
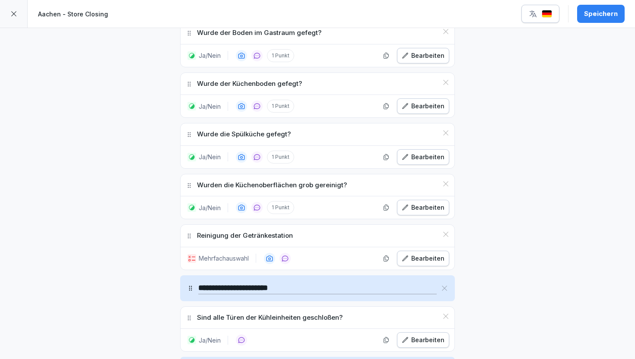
scroll to position [1338, 0]
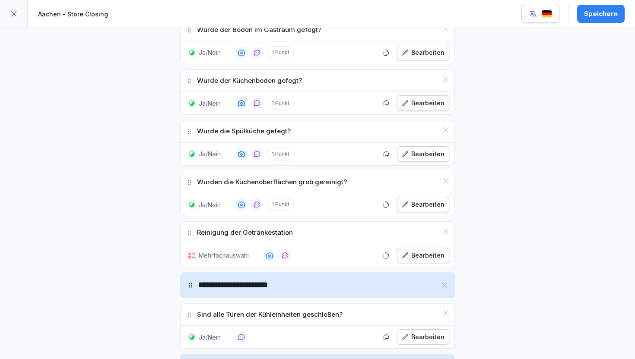
click at [418, 260] on button "Bearbeiten" at bounding box center [423, 256] width 52 height 16
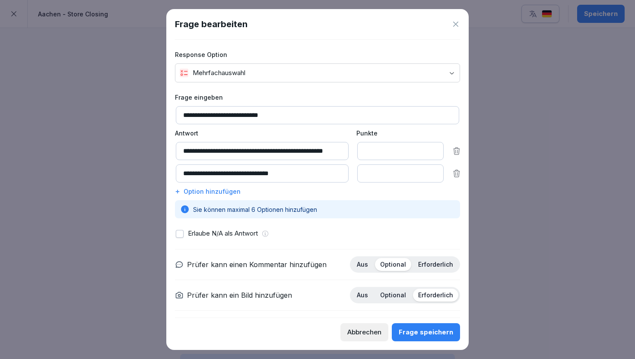
type input "*"
click at [434, 151] on input "*" at bounding box center [400, 151] width 86 height 18
type input "*"
click at [432, 173] on input "*" at bounding box center [400, 173] width 86 height 18
click at [421, 327] on button "Frage speichern" at bounding box center [426, 332] width 68 height 18
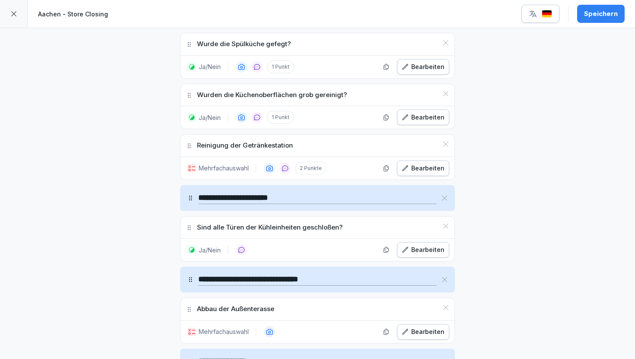
scroll to position [1424, 0]
click at [432, 245] on button "Bearbeiten" at bounding box center [423, 251] width 52 height 16
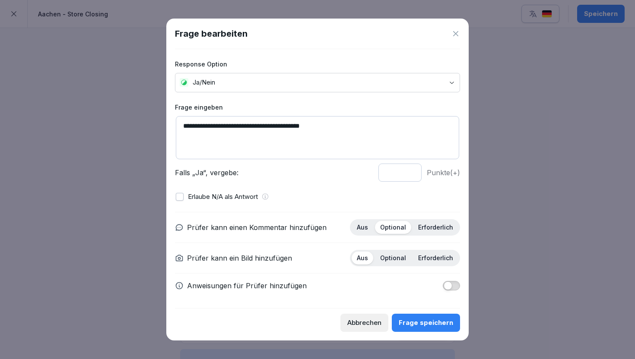
type input "*"
click at [411, 171] on input "*" at bounding box center [399, 173] width 43 height 18
click at [425, 319] on div "Frage speichern" at bounding box center [425, 322] width 54 height 9
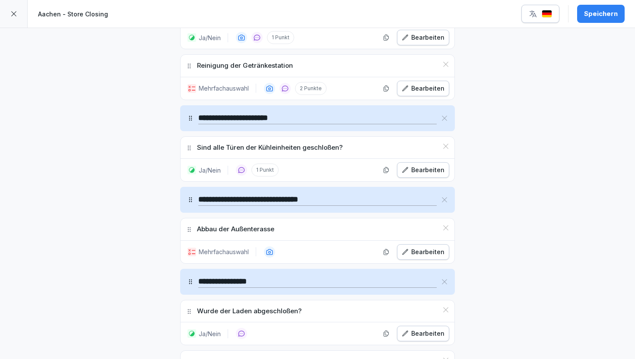
scroll to position [1510, 0]
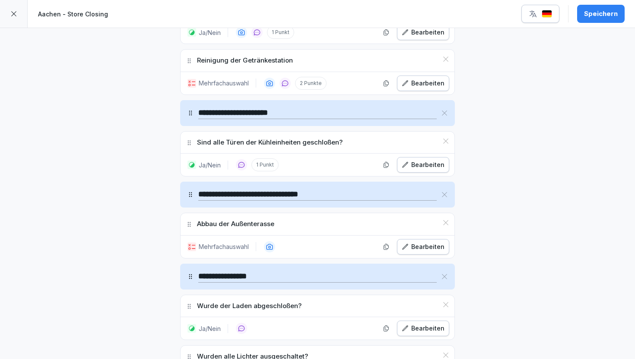
click at [430, 244] on div "Bearbeiten" at bounding box center [423, 246] width 43 height 9
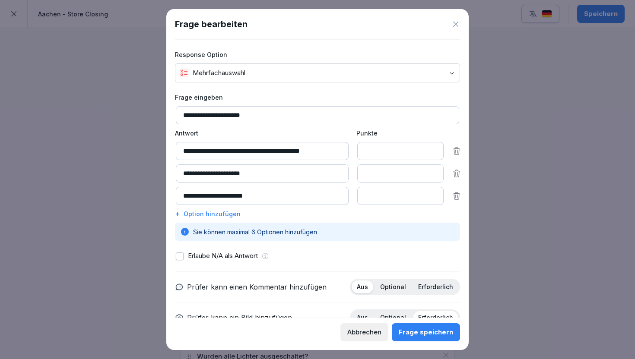
type input "*"
click at [433, 150] on input "*" at bounding box center [400, 151] width 86 height 18
type input "*"
click at [432, 172] on input "*" at bounding box center [400, 173] width 86 height 18
type input "*"
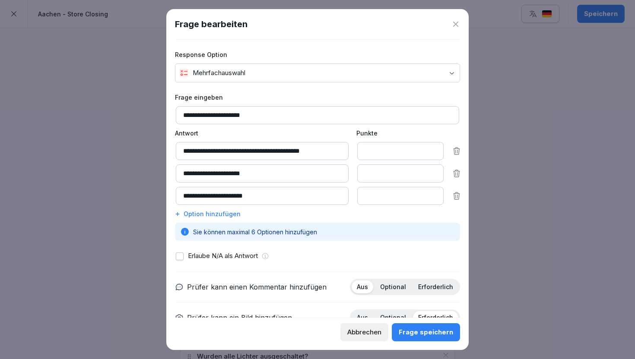
click at [432, 194] on input "*" at bounding box center [400, 196] width 86 height 18
click at [411, 328] on div "Frage speichern" at bounding box center [425, 332] width 54 height 9
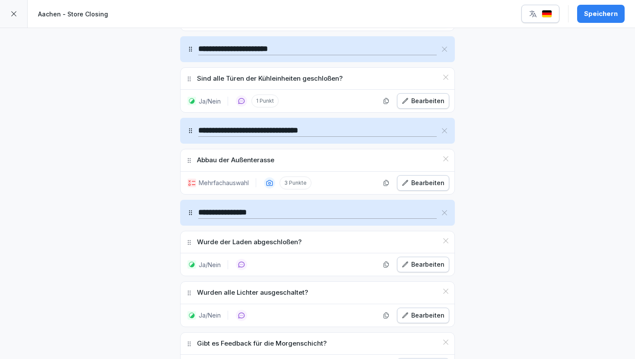
scroll to position [1578, 0]
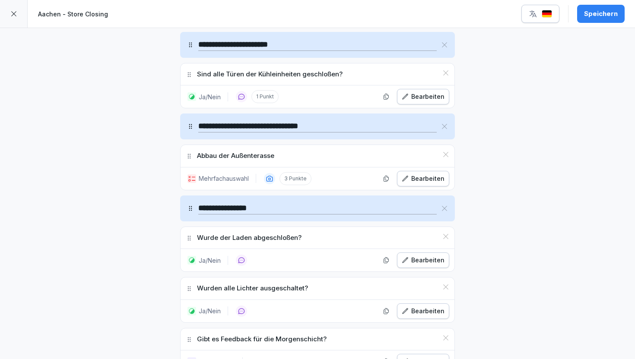
click at [423, 260] on div "Bearbeiten" at bounding box center [423, 260] width 43 height 9
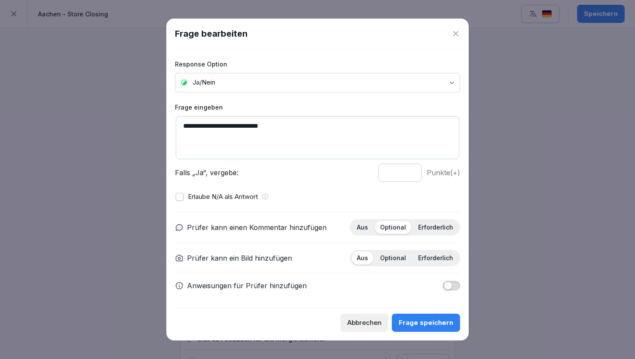
type input "*"
click at [411, 171] on input "*" at bounding box center [399, 173] width 43 height 18
click at [419, 320] on div "Frage speichern" at bounding box center [425, 322] width 54 height 9
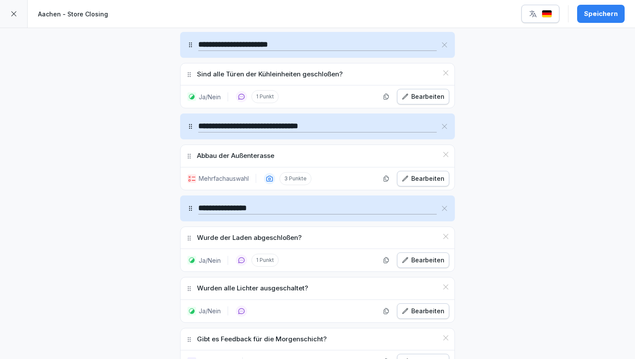
click at [414, 312] on div "Bearbeiten" at bounding box center [423, 311] width 43 height 9
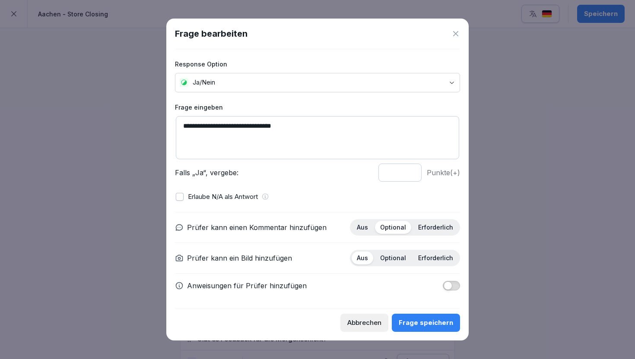
type input "*"
click at [409, 172] on input "*" at bounding box center [399, 173] width 43 height 18
click at [422, 321] on div "Frage speichern" at bounding box center [425, 322] width 54 height 9
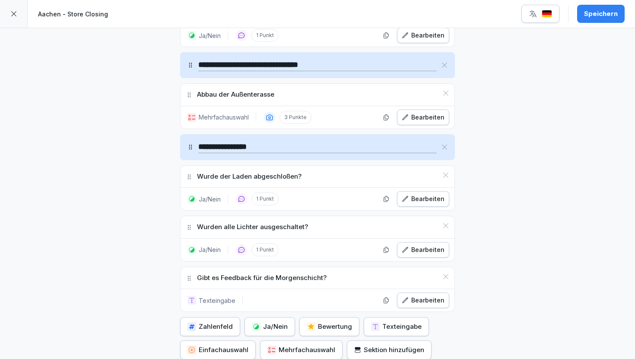
scroll to position [1650, 0]
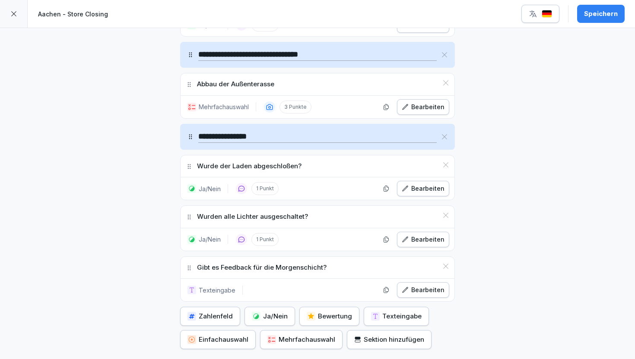
click at [421, 285] on div "Bearbeiten" at bounding box center [423, 289] width 43 height 9
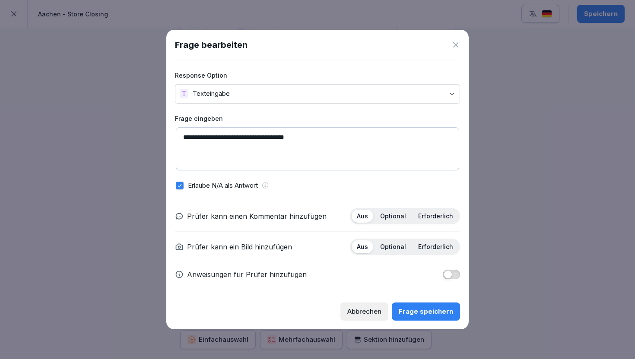
click at [418, 305] on button "Frage speichern" at bounding box center [426, 312] width 68 height 18
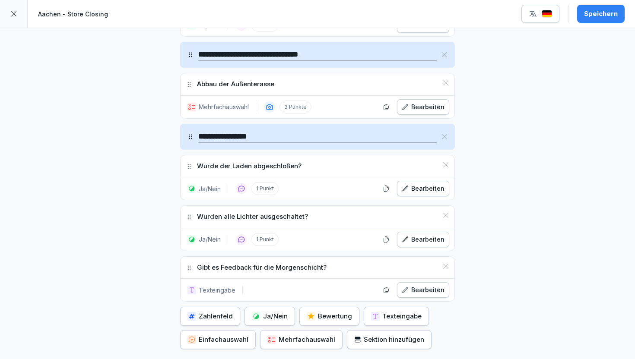
click at [600, 17] on div "Speichern" at bounding box center [601, 13] width 34 height 9
click at [16, 16] on icon at bounding box center [13, 13] width 7 height 7
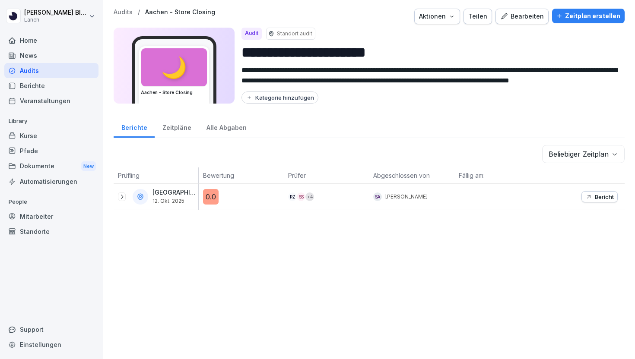
click at [120, 13] on p "Audits" at bounding box center [123, 12] width 19 height 7
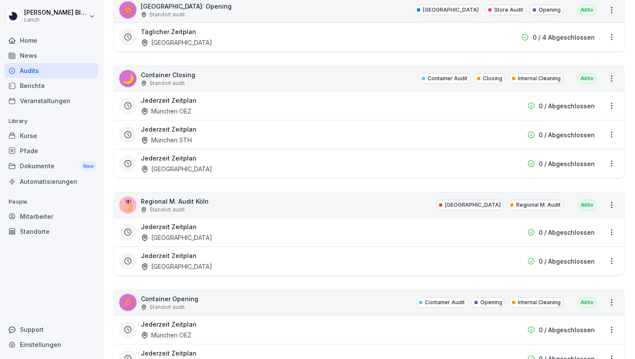
scroll to position [471, 0]
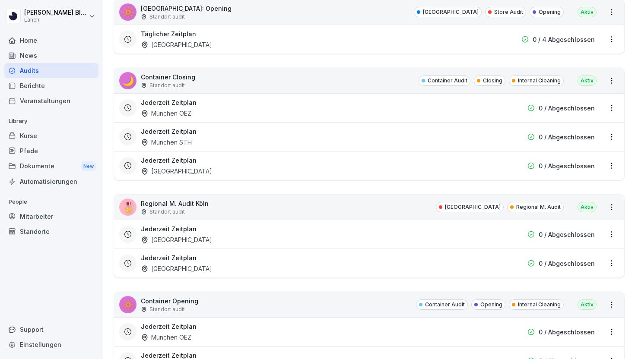
click at [409, 109] on div "Jederzeit Zeitplan München OEZ" at bounding box center [314, 108] width 346 height 20
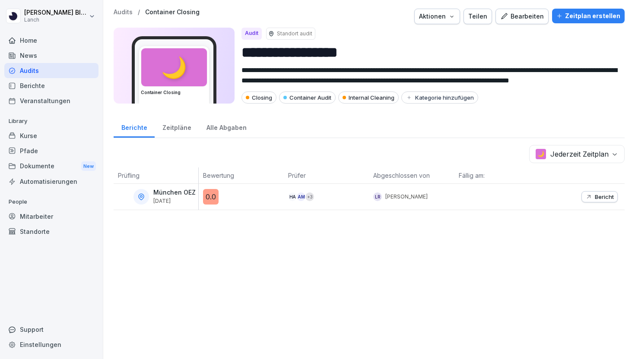
click at [174, 130] on div "Zeitpläne" at bounding box center [177, 127] width 44 height 22
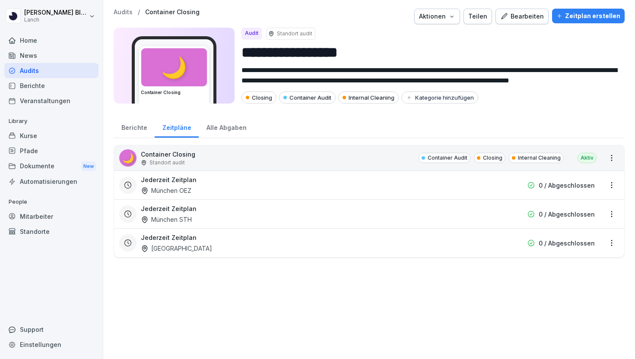
click at [222, 132] on div "Alle Abgaben" at bounding box center [226, 127] width 55 height 22
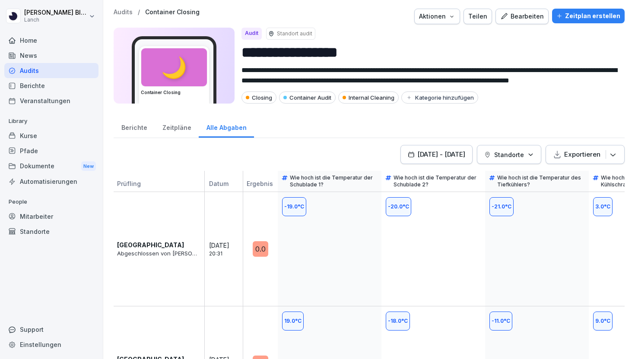
click at [182, 131] on div "Zeitpläne" at bounding box center [177, 127] width 44 height 22
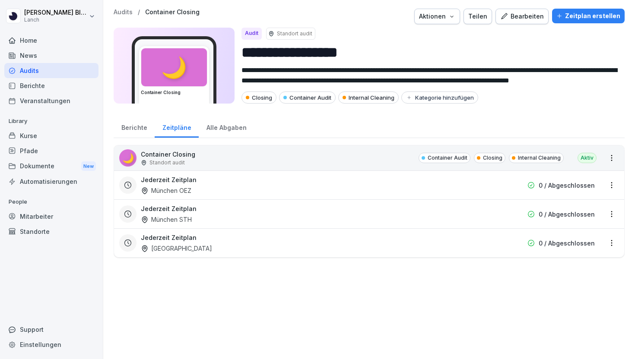
click at [51, 88] on div "Berichte" at bounding box center [51, 85] width 94 height 15
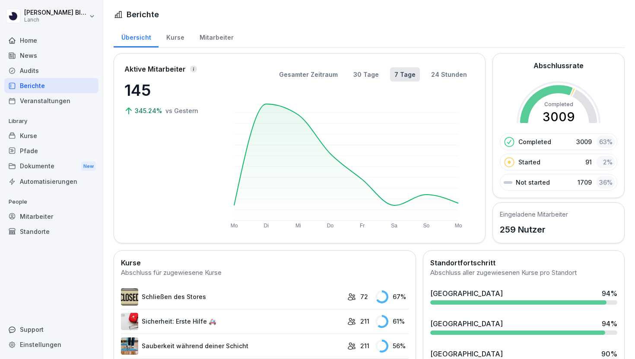
click at [35, 70] on div "Audits" at bounding box center [51, 70] width 94 height 15
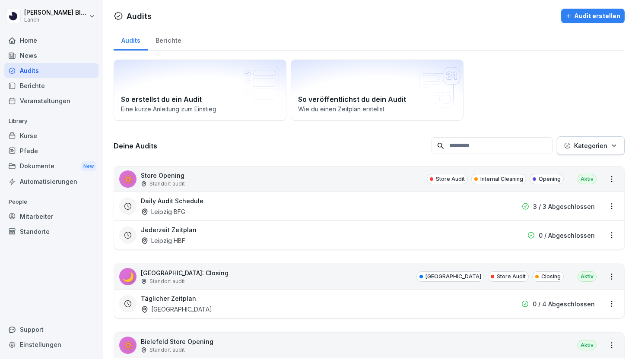
click at [165, 34] on div "Berichte" at bounding box center [168, 39] width 41 height 22
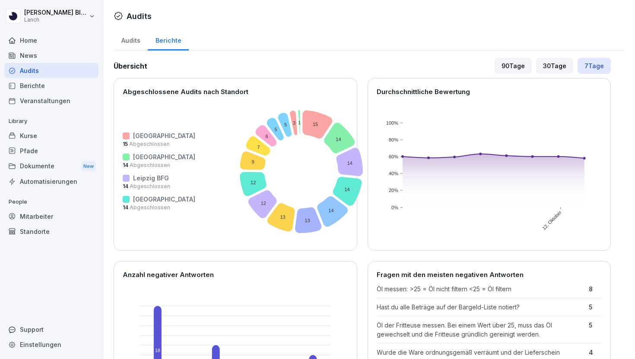
click at [129, 38] on div "Audits" at bounding box center [131, 39] width 34 height 22
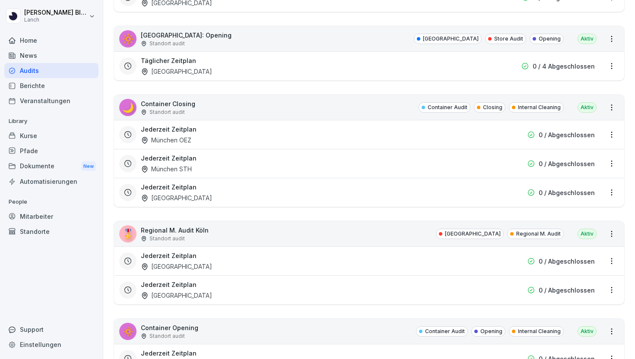
scroll to position [444, 0]
click at [247, 130] on div "Jederzeit Zeitplan München OEZ" at bounding box center [314, 134] width 346 height 20
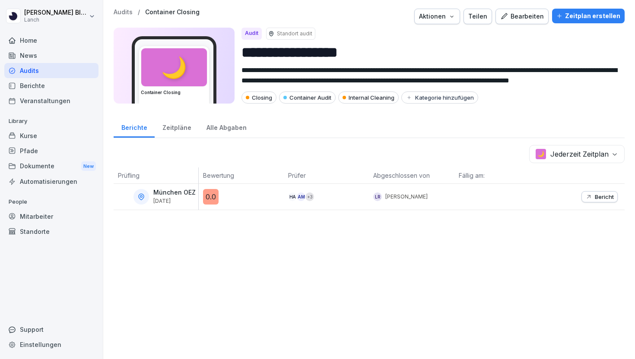
click at [598, 193] on p "Bericht" at bounding box center [604, 196] width 19 height 7
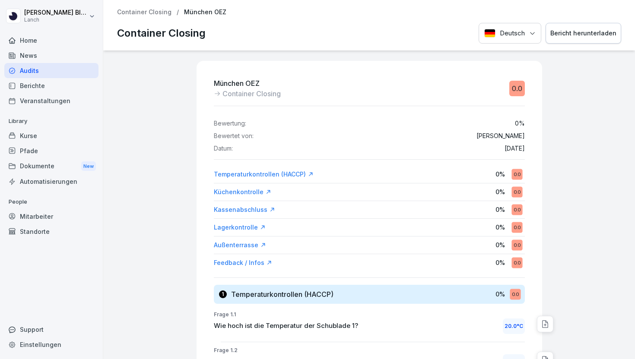
click at [143, 12] on p "Container Closing" at bounding box center [144, 12] width 54 height 7
